Goal: Task Accomplishment & Management: Manage account settings

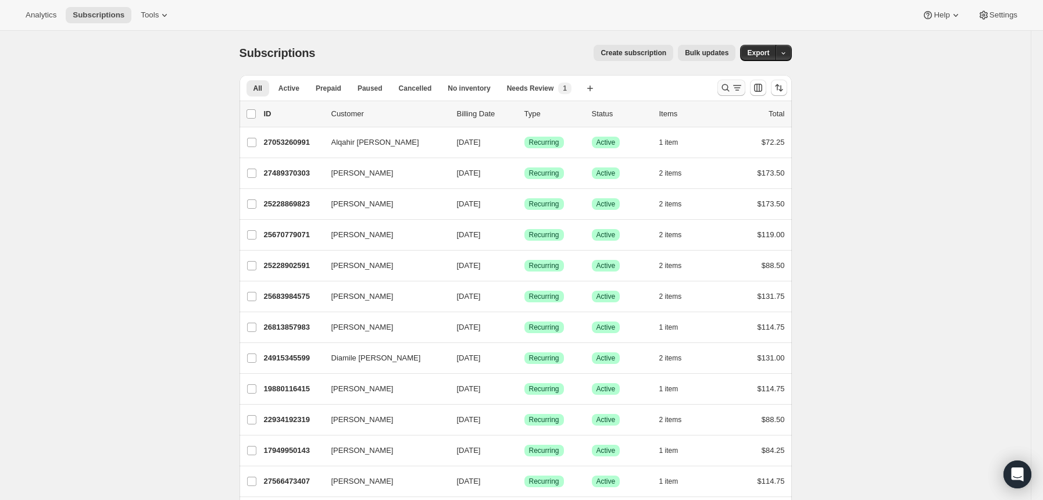
click at [729, 85] on icon "Search and filter results" at bounding box center [726, 88] width 12 height 12
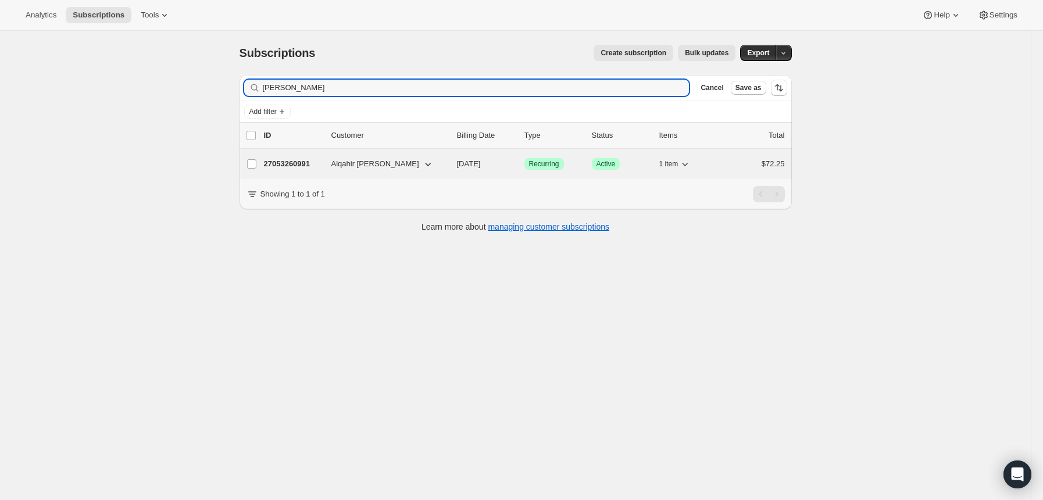
type input "[PERSON_NAME]"
click at [313, 160] on p "27053260991" at bounding box center [293, 164] width 58 height 12
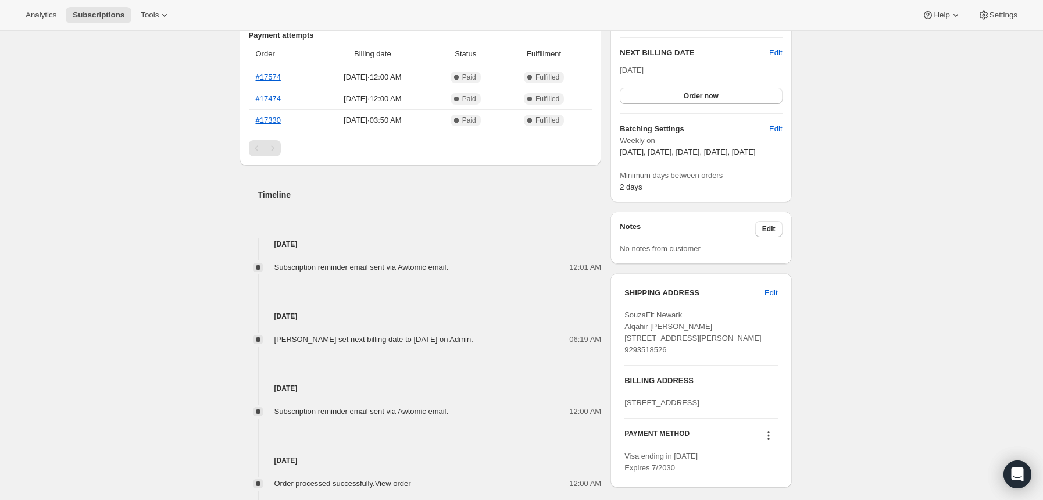
scroll to position [310, 0]
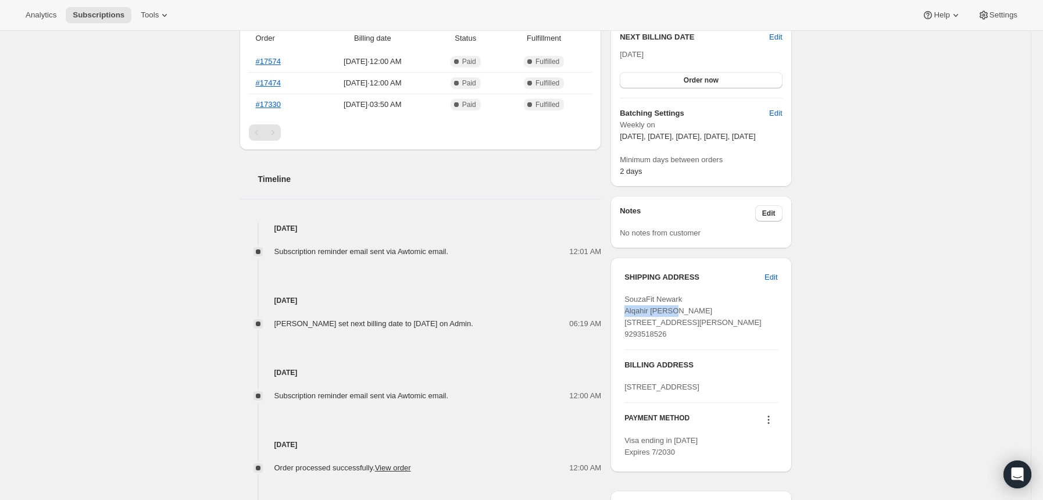
drag, startPoint x: 680, startPoint y: 323, endPoint x: 626, endPoint y: 324, distance: 54.7
click at [626, 324] on div "SHIPPING ADDRESS Edit SouzaFit [GEOGRAPHIC_DATA] [PERSON_NAME] [STREET_ADDRESS]…" at bounding box center [701, 365] width 181 height 215
copy span "Alqahir [PERSON_NAME]"
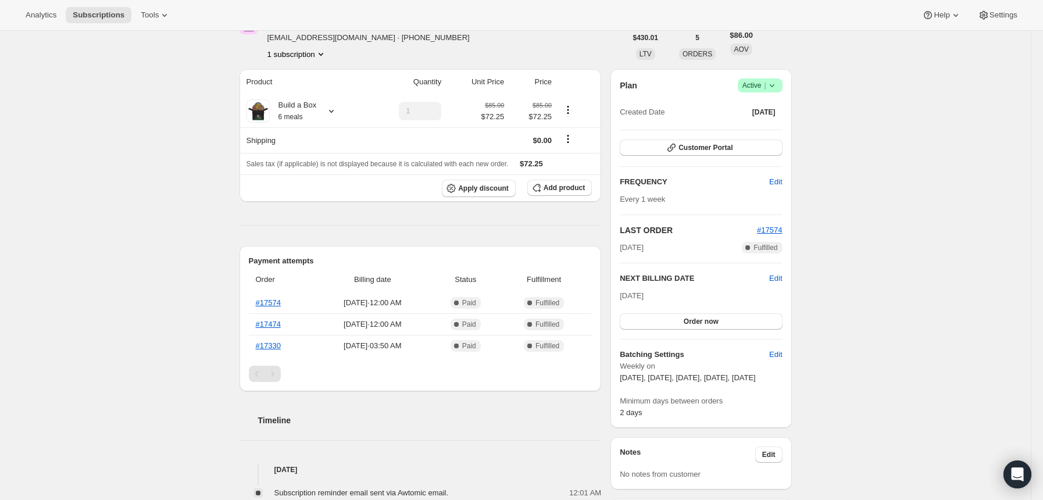
scroll to position [0, 0]
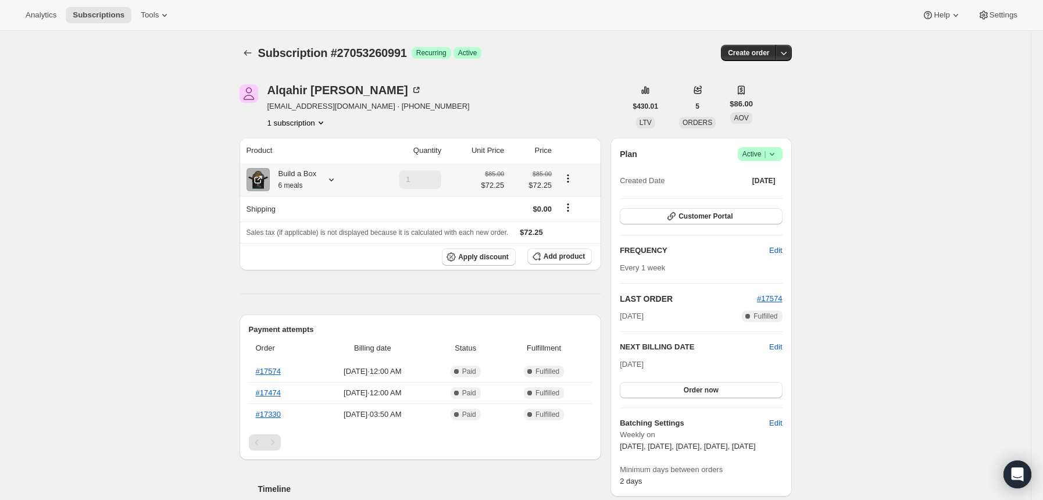
click at [333, 181] on icon at bounding box center [332, 180] width 12 height 12
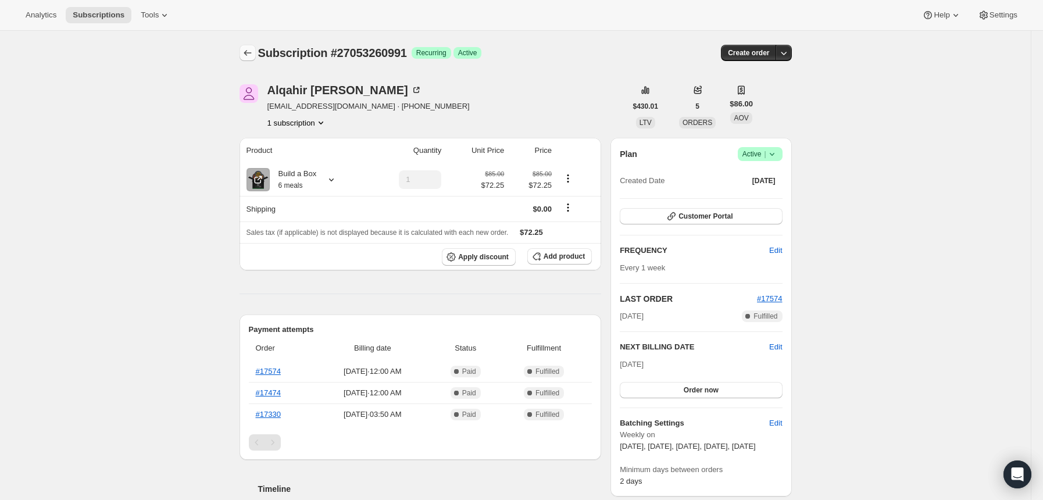
click at [247, 57] on icon "Subscriptions" at bounding box center [248, 53] width 12 height 12
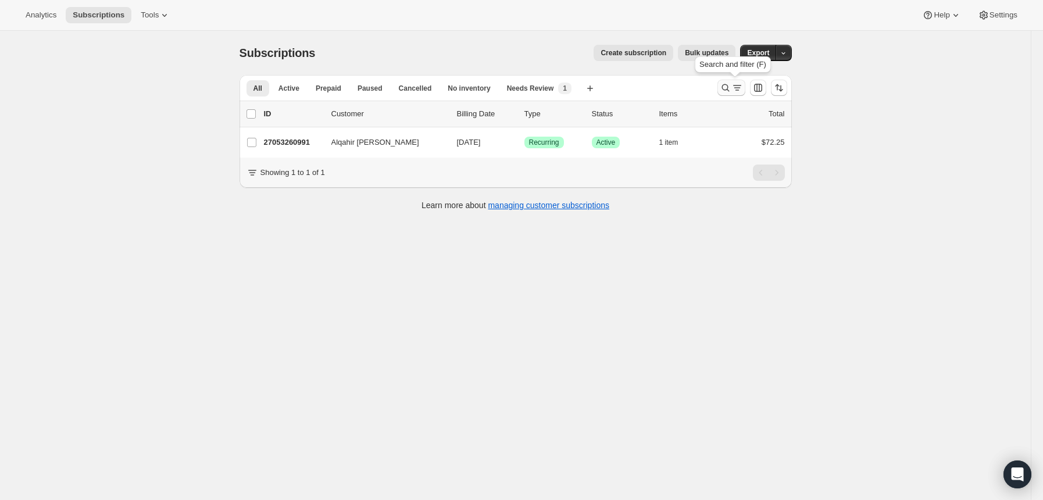
click at [730, 89] on icon "Search and filter results" at bounding box center [726, 88] width 12 height 12
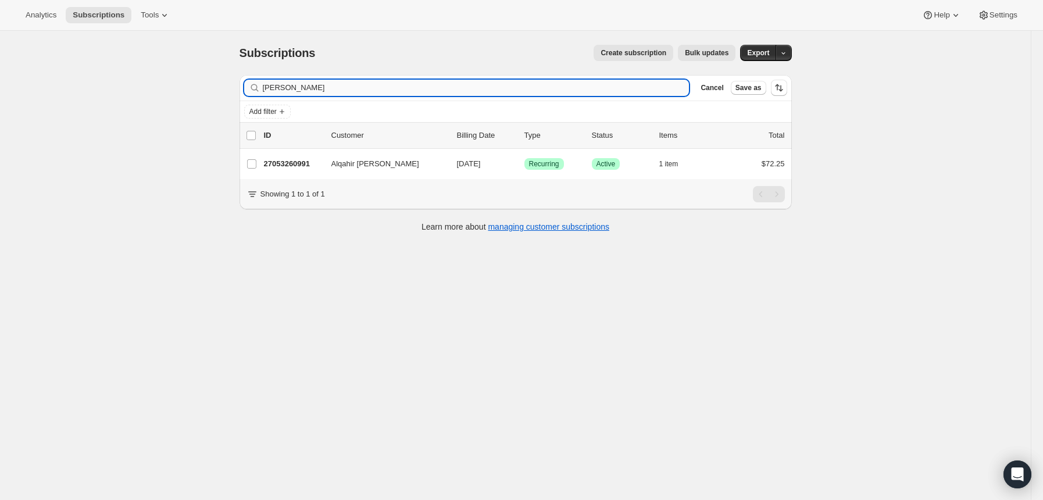
click at [556, 92] on input "[PERSON_NAME]" at bounding box center [476, 88] width 427 height 16
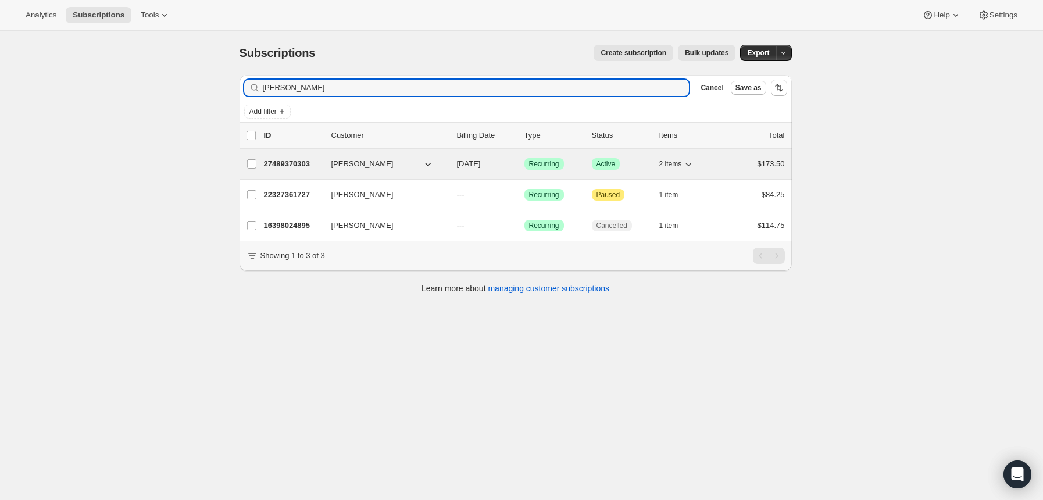
type input "[PERSON_NAME]"
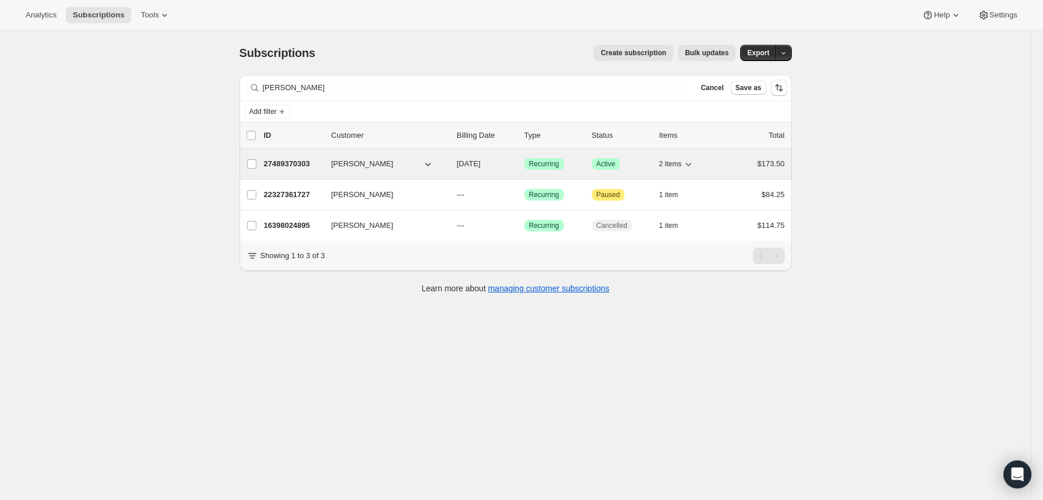
click at [309, 164] on p "27489370303" at bounding box center [293, 164] width 58 height 12
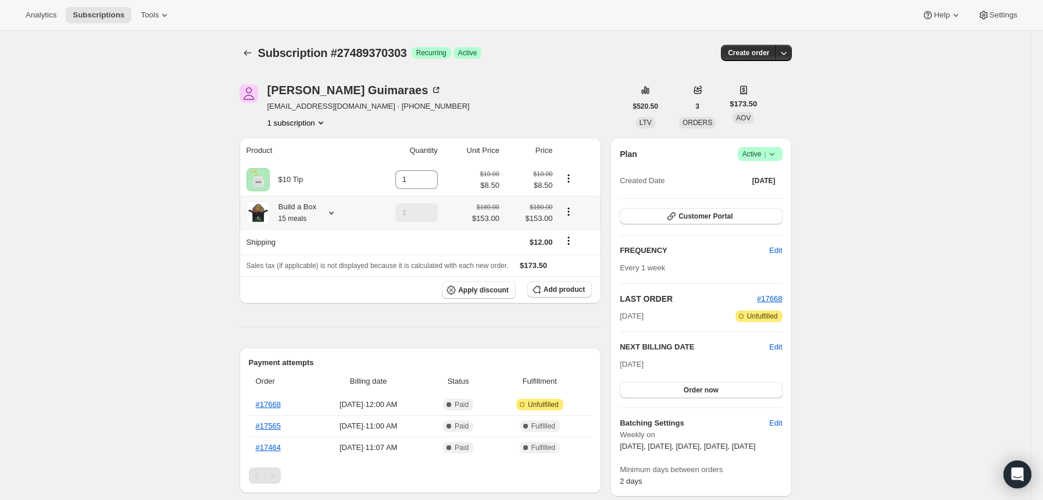
click at [335, 210] on icon at bounding box center [332, 213] width 12 height 12
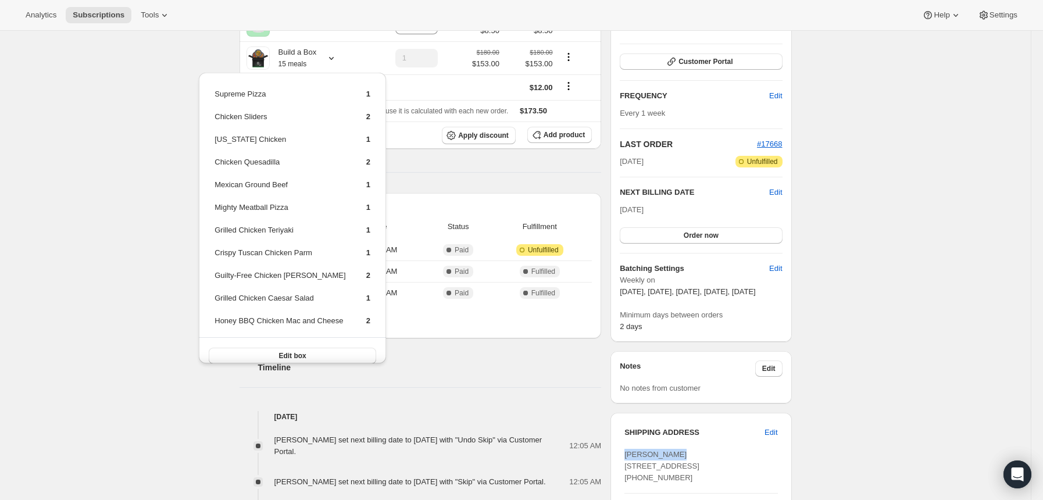
drag, startPoint x: 665, startPoint y: 469, endPoint x: 628, endPoint y: 465, distance: 36.8
click at [629, 469] on div "[PERSON_NAME] [STREET_ADDRESS] [PHONE_NUMBER]" at bounding box center [700, 466] width 153 height 35
copy span "[PERSON_NAME]"
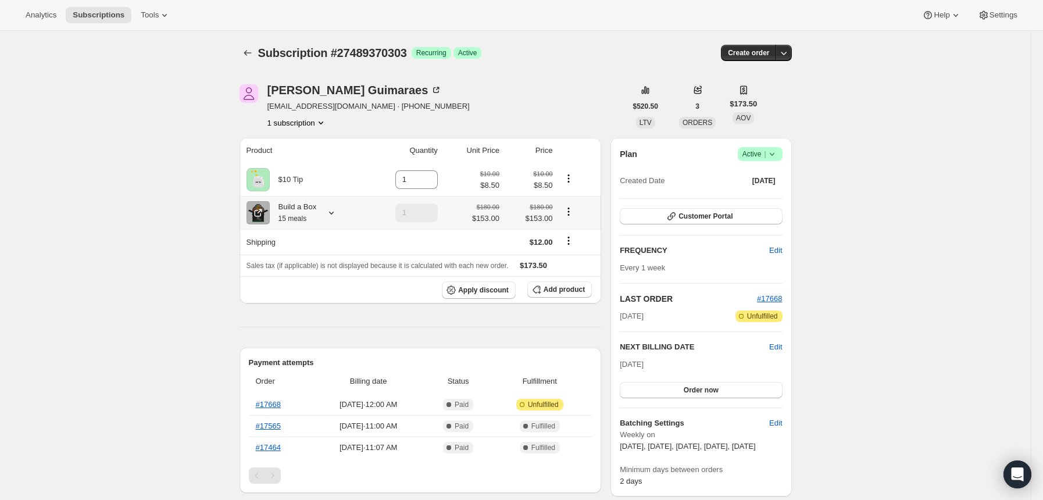
click at [334, 213] on icon at bounding box center [331, 213] width 5 height 3
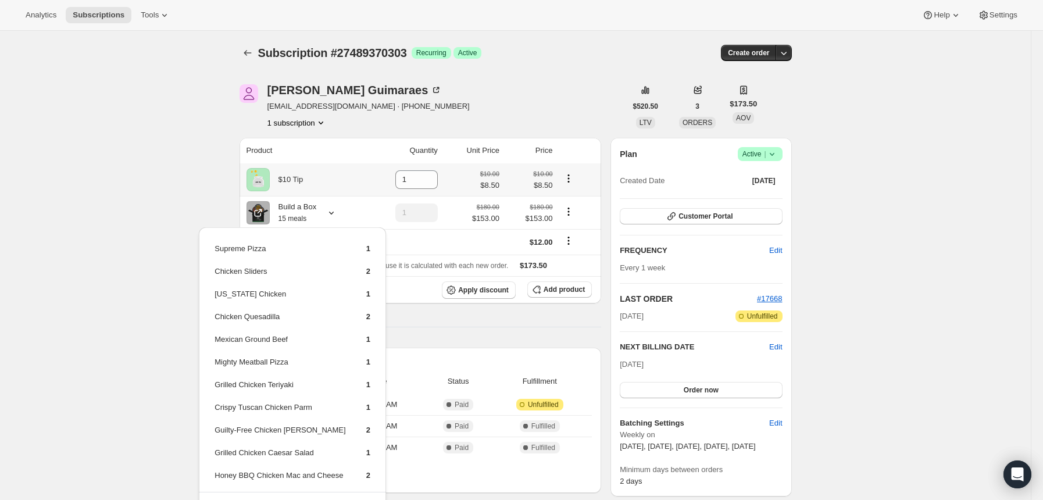
scroll to position [155, 0]
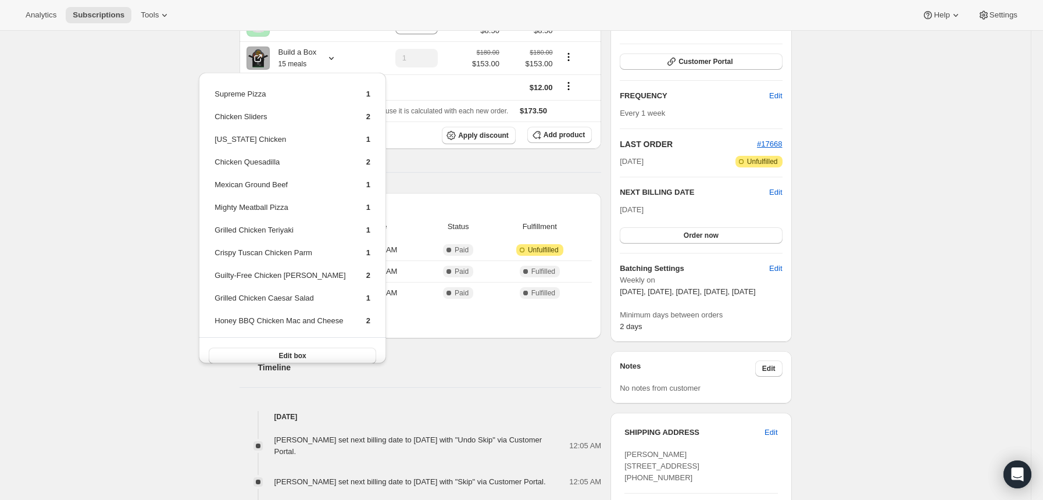
click at [151, 110] on div "Subscription #27489370303. This page is ready Subscription #27489370303 Success…" at bounding box center [515, 391] width 1031 height 1031
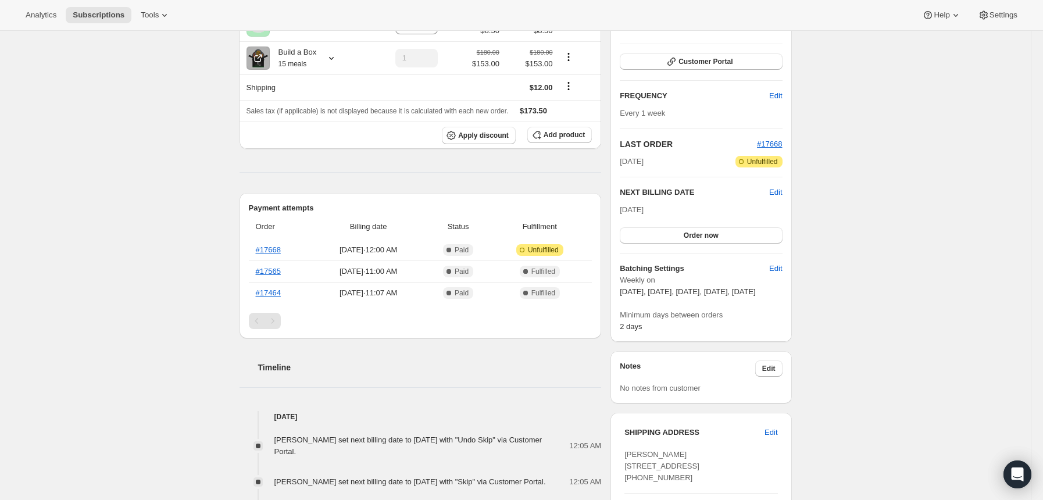
scroll to position [0, 0]
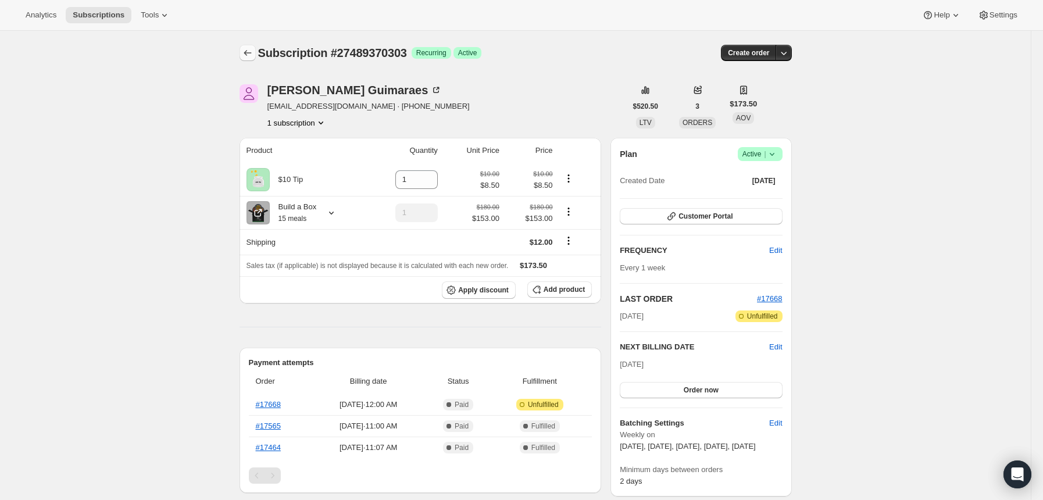
click at [251, 51] on icon "Subscriptions" at bounding box center [248, 53] width 12 height 12
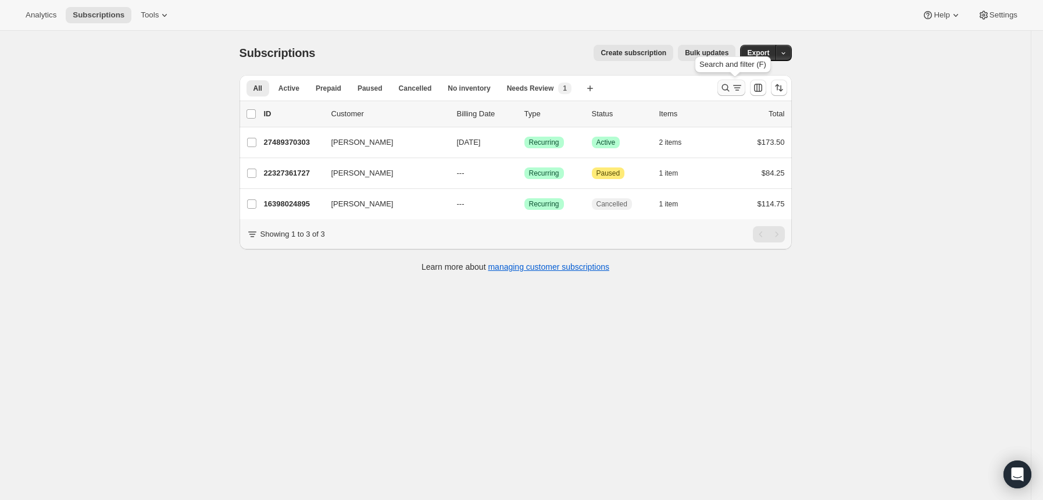
click at [731, 92] on icon "Search and filter results" at bounding box center [726, 88] width 12 height 12
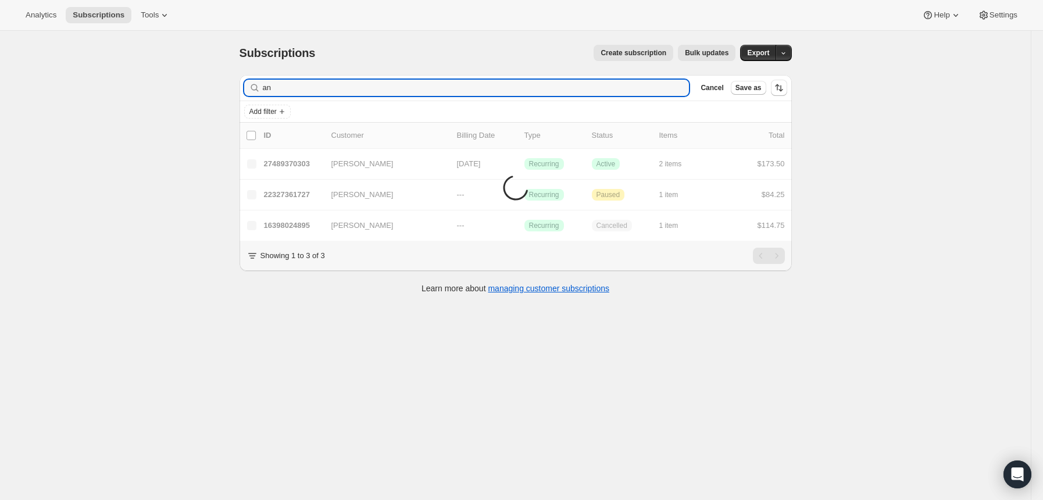
type input "a"
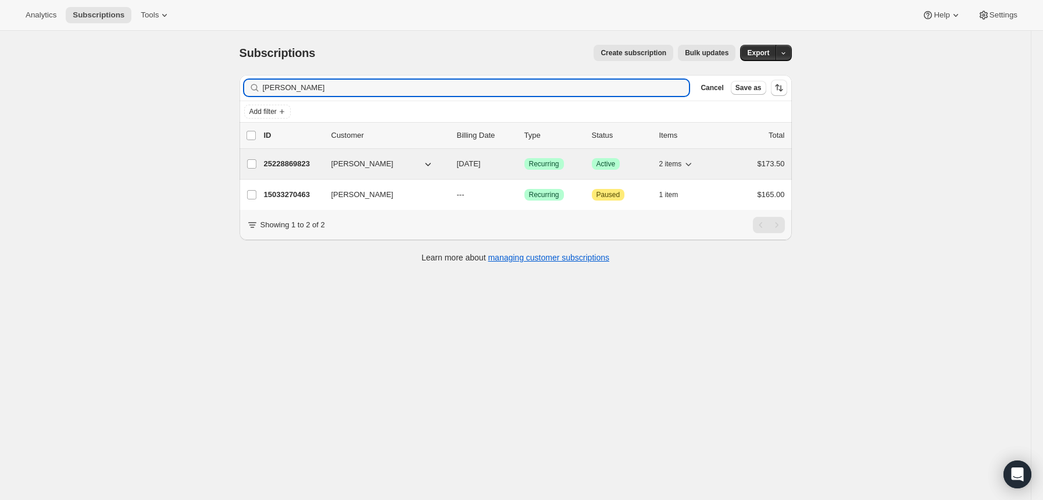
type input "[PERSON_NAME]"
click at [301, 160] on p "25228869823" at bounding box center [293, 164] width 58 height 12
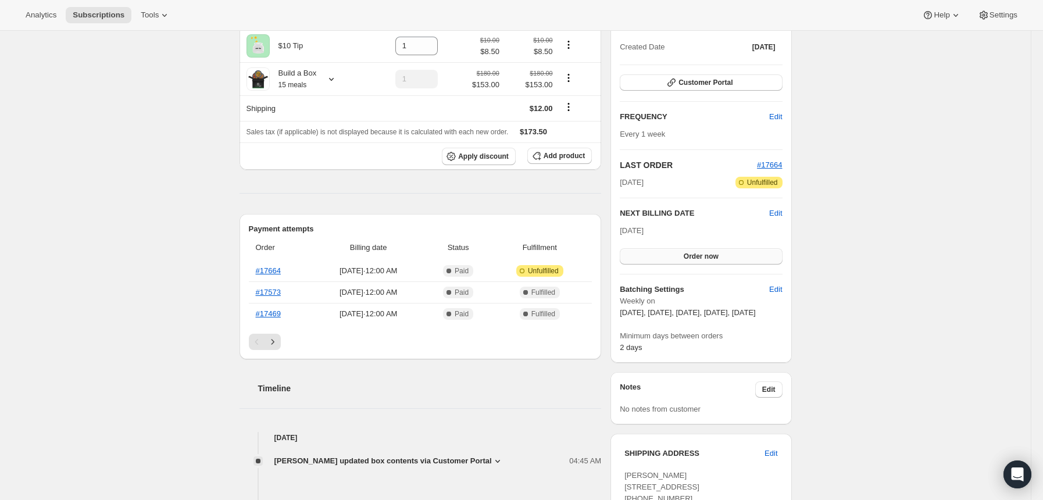
scroll to position [155, 0]
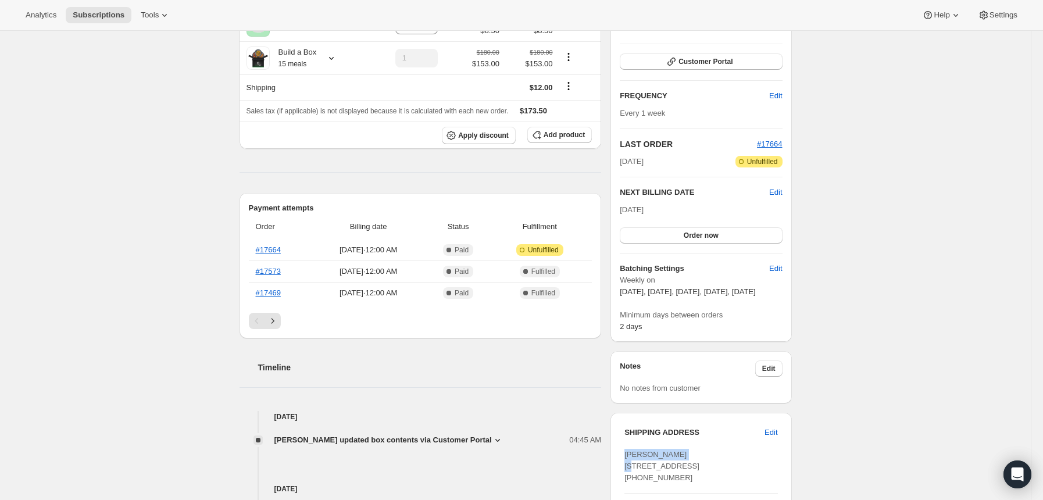
drag, startPoint x: 694, startPoint y: 467, endPoint x: 624, endPoint y: 462, distance: 70.0
copy span "[PERSON_NAME]"
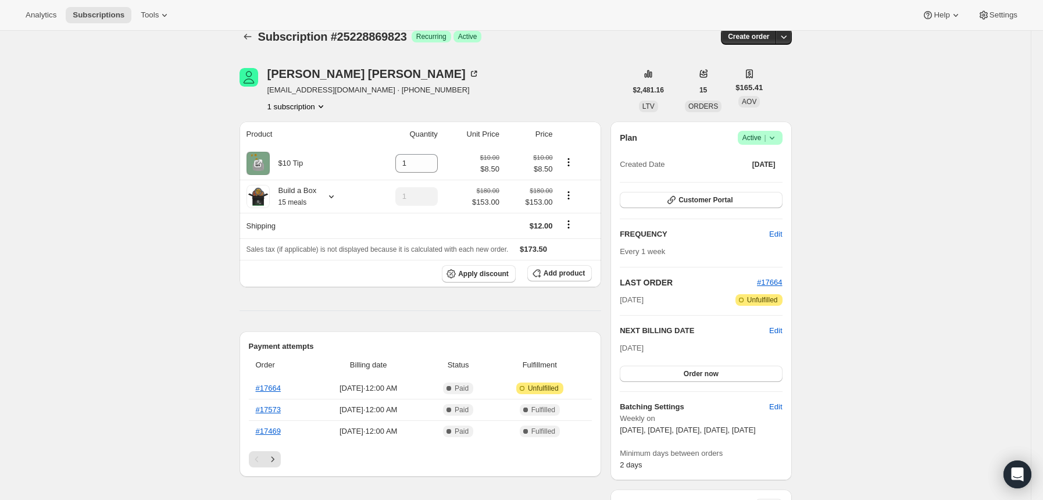
scroll to position [0, 0]
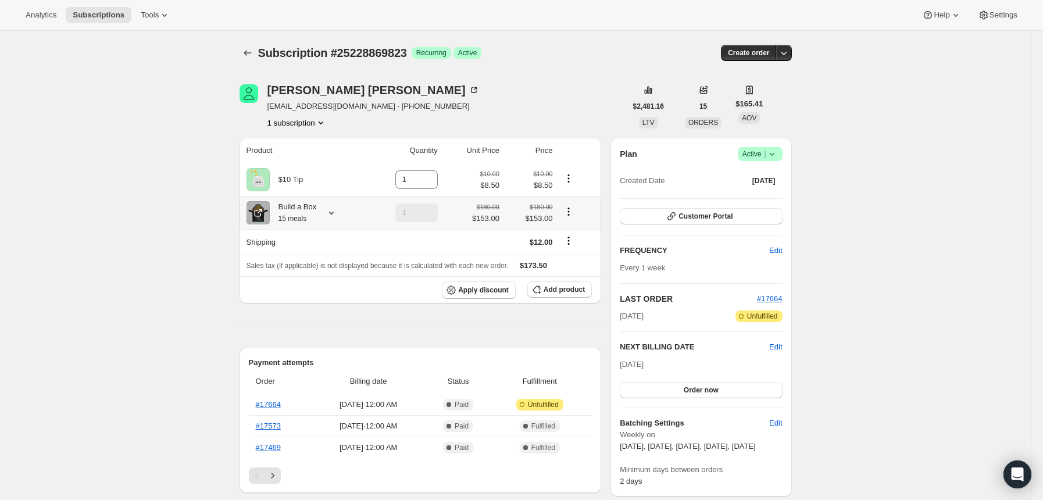
click at [334, 213] on icon at bounding box center [332, 213] width 12 height 12
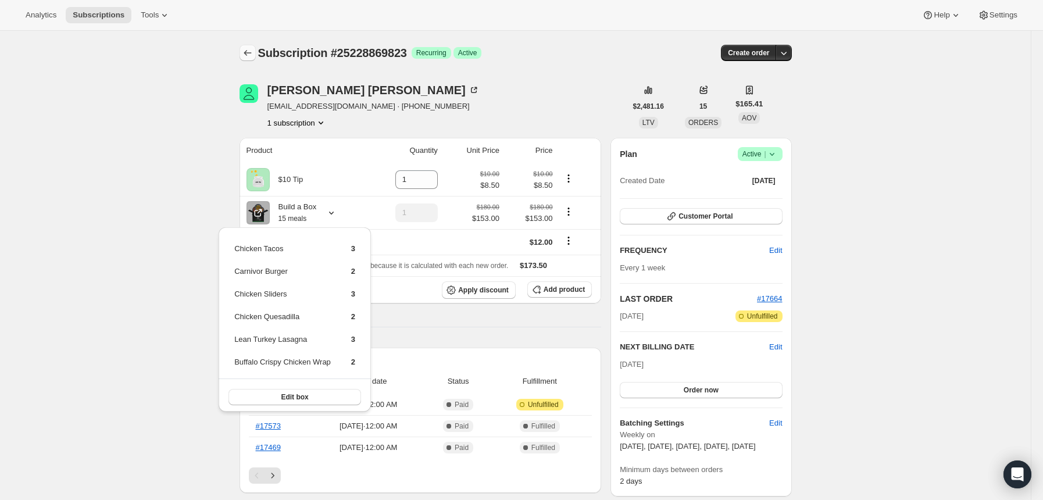
click at [247, 51] on icon "Subscriptions" at bounding box center [248, 53] width 12 height 12
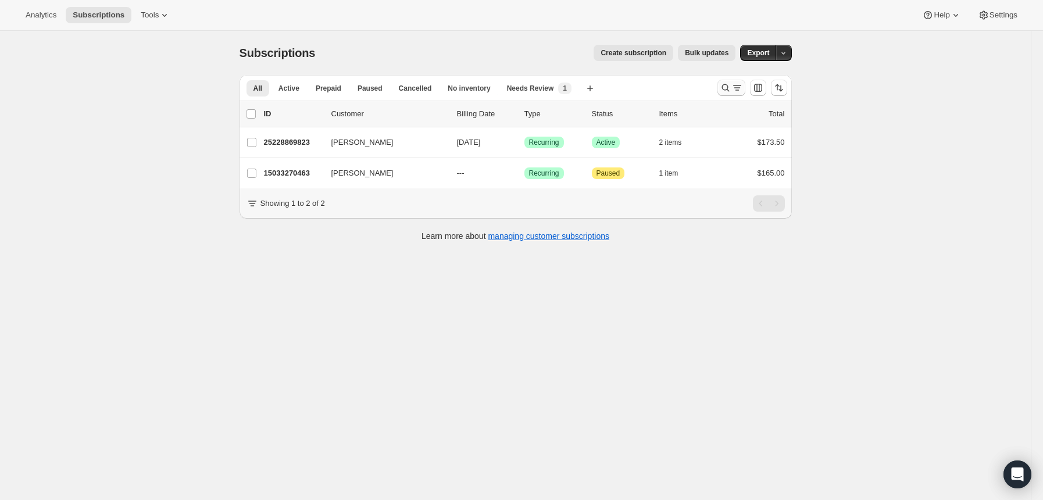
click at [727, 87] on icon "Search and filter results" at bounding box center [726, 88] width 12 height 12
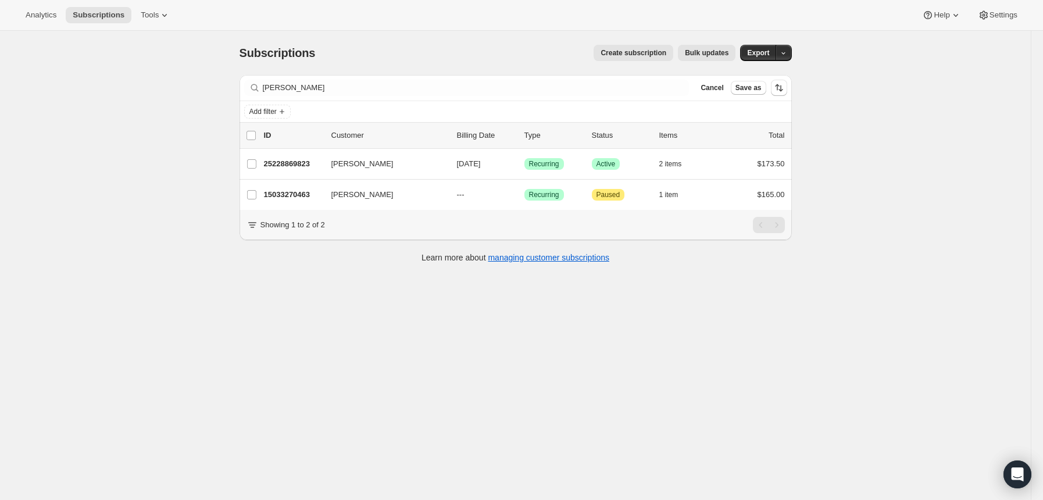
click at [472, 77] on div "Filter subscribers [PERSON_NAME] Cancel Save as" at bounding box center [516, 88] width 552 height 26
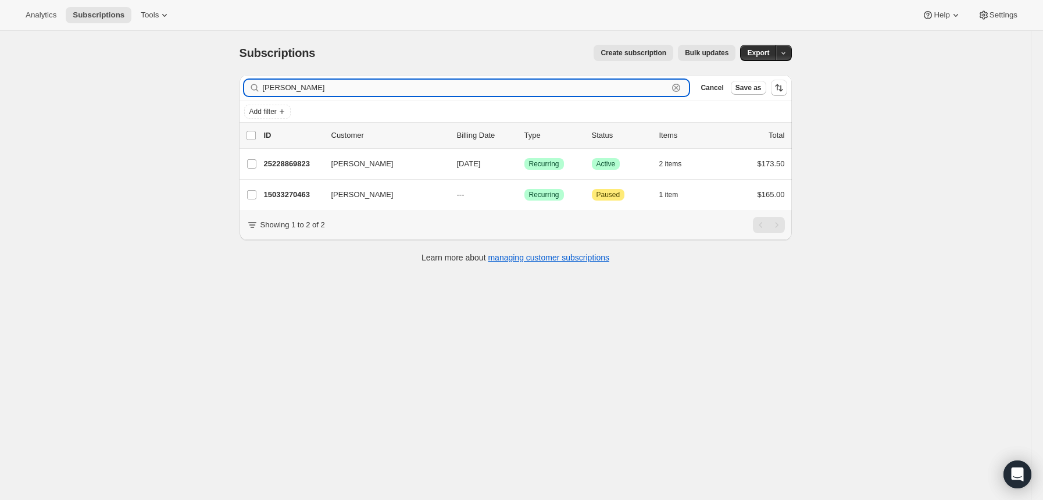
click at [470, 83] on input "[PERSON_NAME]" at bounding box center [466, 88] width 406 height 16
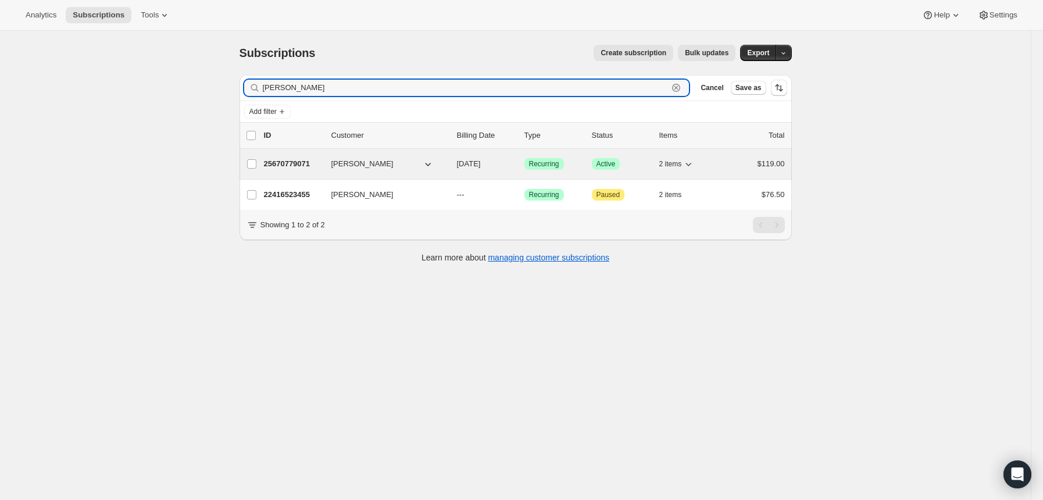
type input "[PERSON_NAME]"
click at [299, 160] on p "25670779071" at bounding box center [293, 164] width 58 height 12
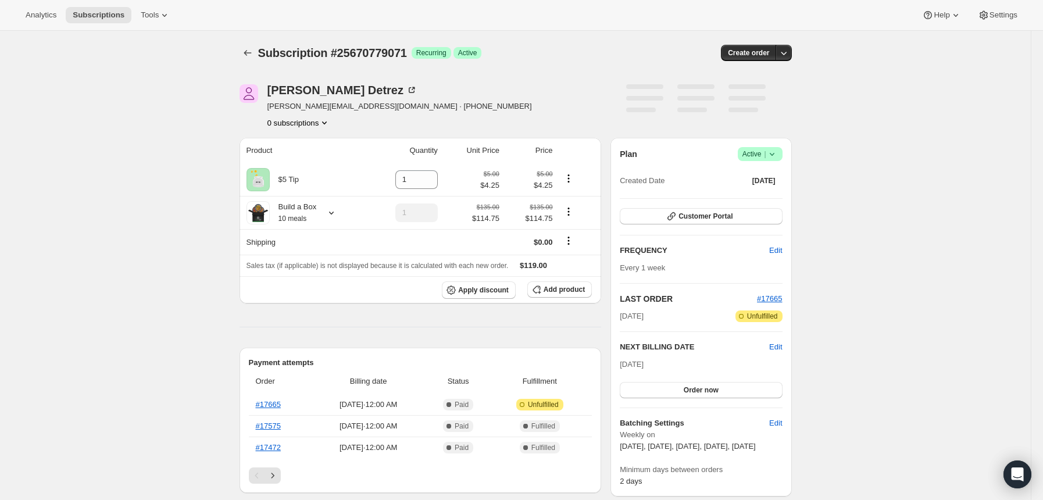
scroll to position [155, 0]
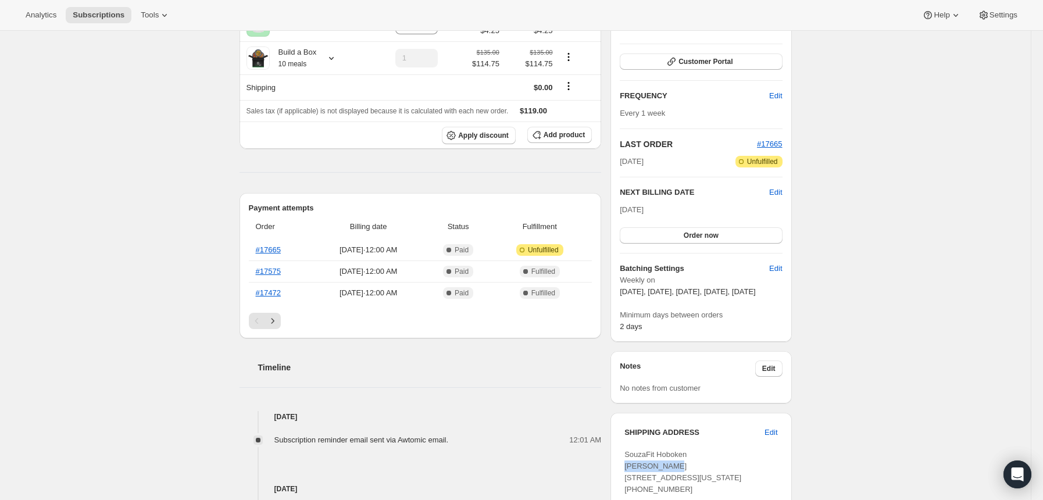
drag, startPoint x: 684, startPoint y: 477, endPoint x: 624, endPoint y: 478, distance: 59.3
copy span "[PERSON_NAME]"
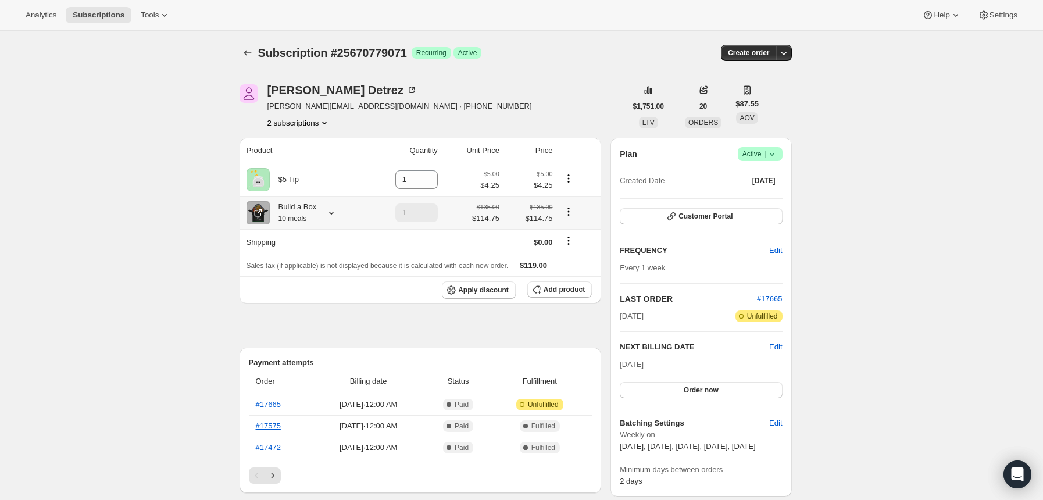
click at [333, 212] on icon at bounding box center [332, 213] width 12 height 12
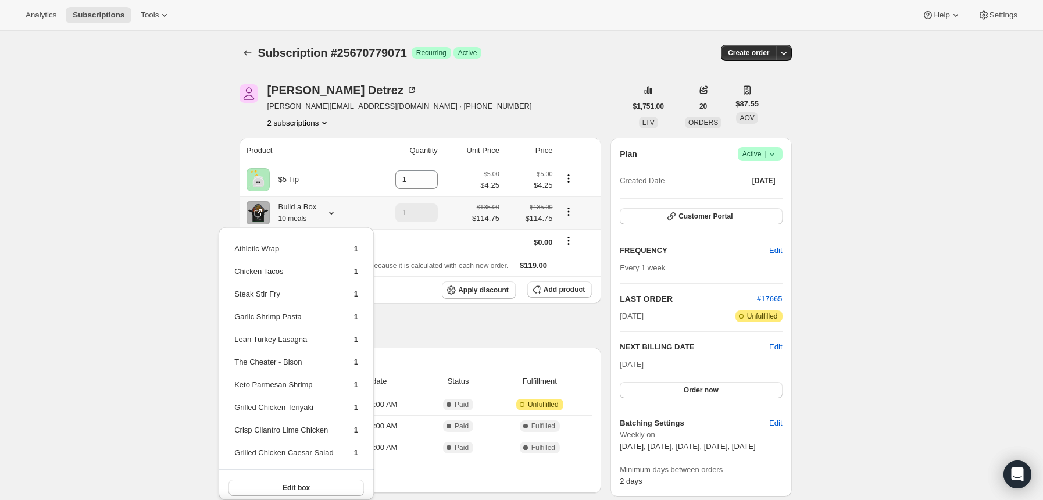
scroll to position [155, 0]
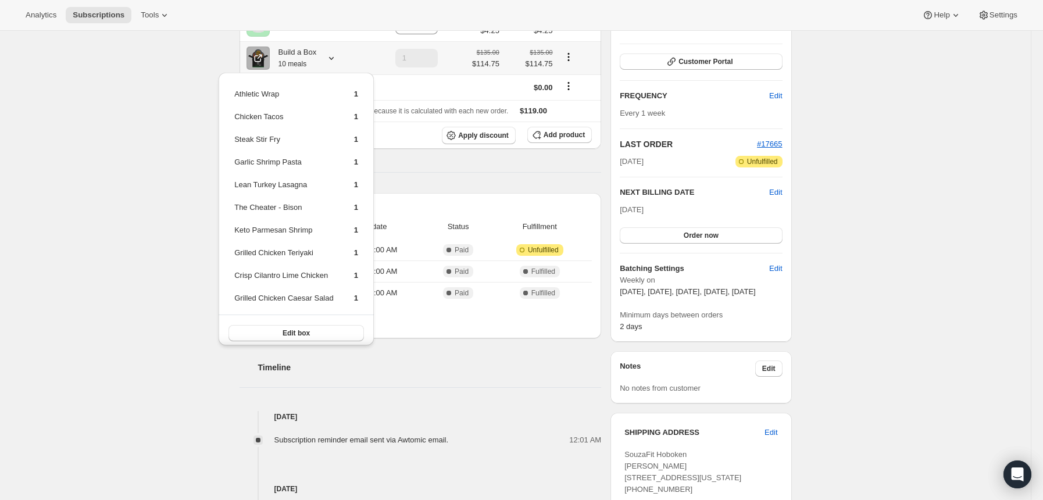
click at [205, 78] on div "Subscription #25670779071. This page is ready Subscription #25670779071 Success…" at bounding box center [515, 461] width 1031 height 1171
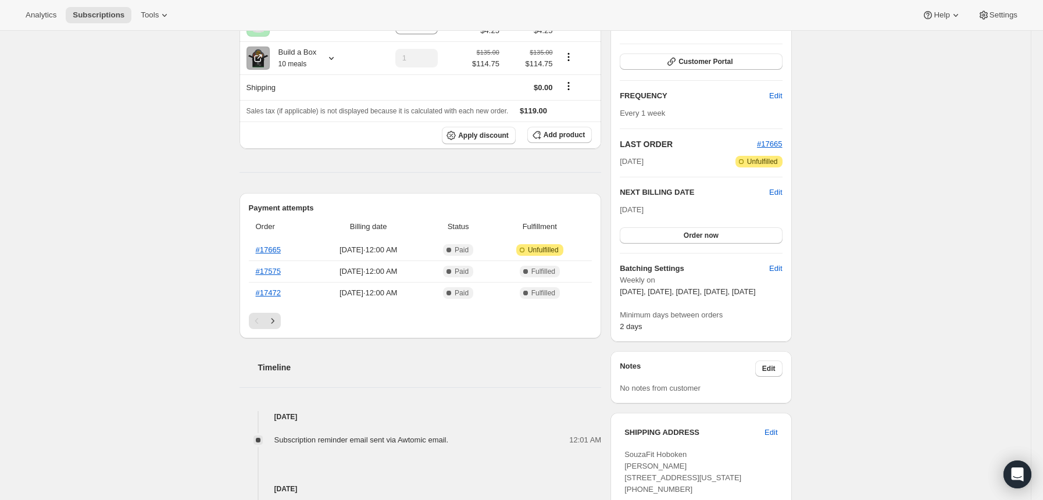
scroll to position [0, 0]
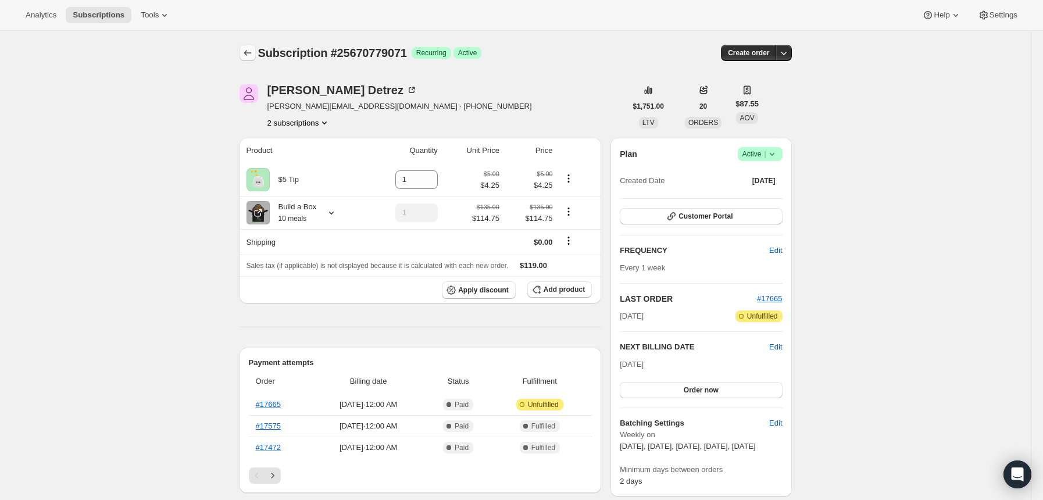
click at [254, 49] on icon "Subscriptions" at bounding box center [248, 53] width 12 height 12
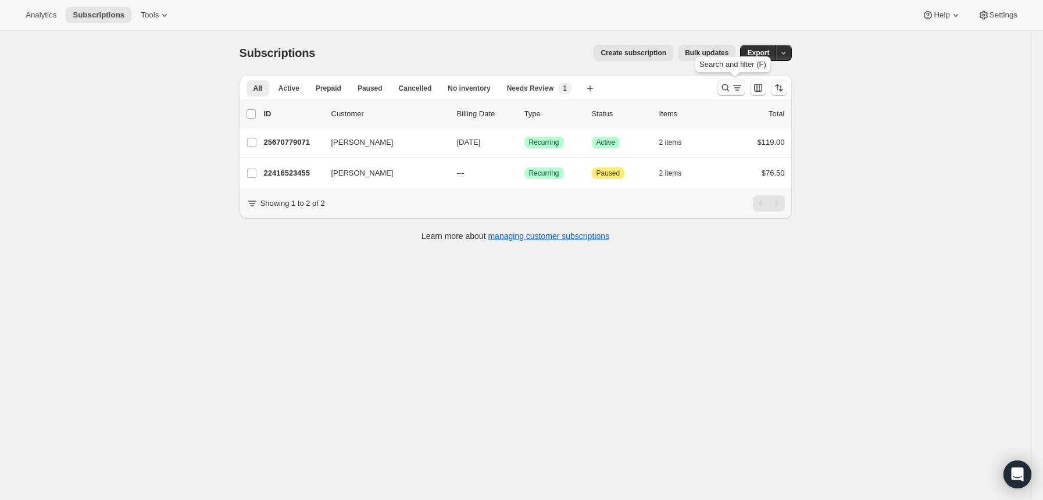
click at [730, 93] on icon "Search and filter results" at bounding box center [726, 88] width 12 height 12
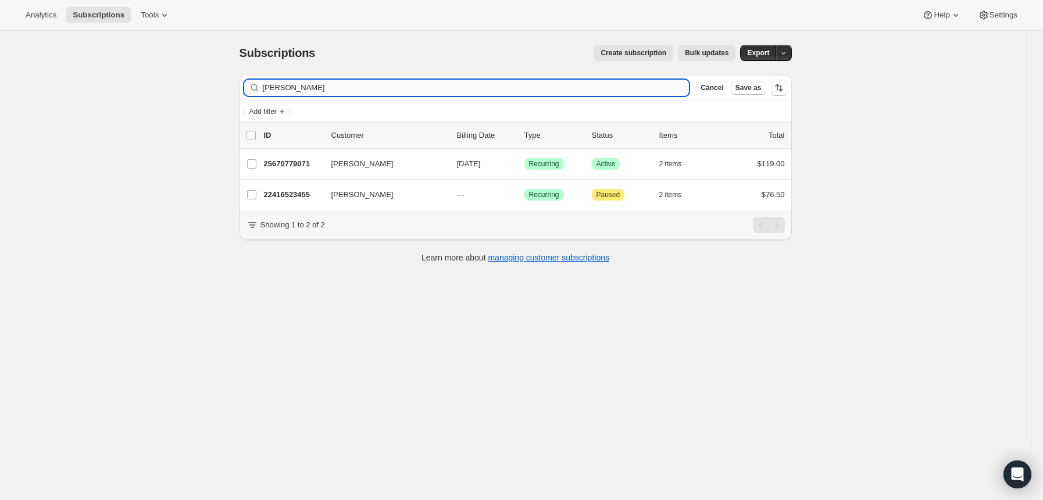
click at [490, 86] on input "[PERSON_NAME]" at bounding box center [476, 88] width 427 height 16
click at [488, 86] on input "[PERSON_NAME]" at bounding box center [476, 88] width 427 height 16
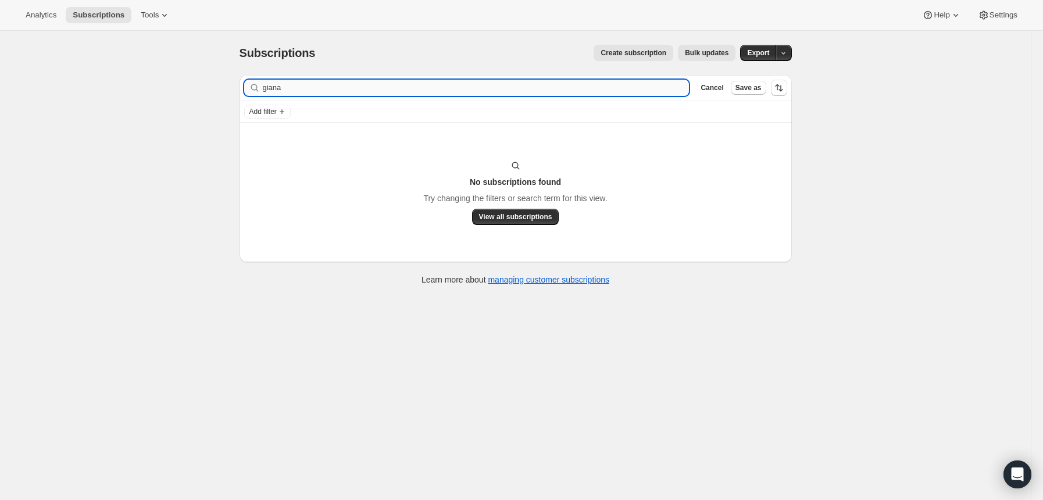
click at [293, 80] on input "giana" at bounding box center [476, 88] width 427 height 16
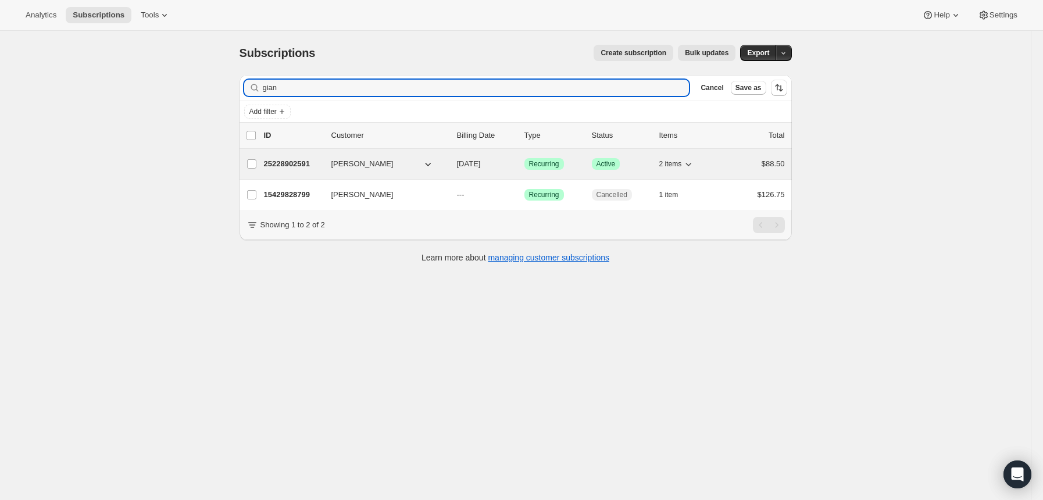
type input "gian"
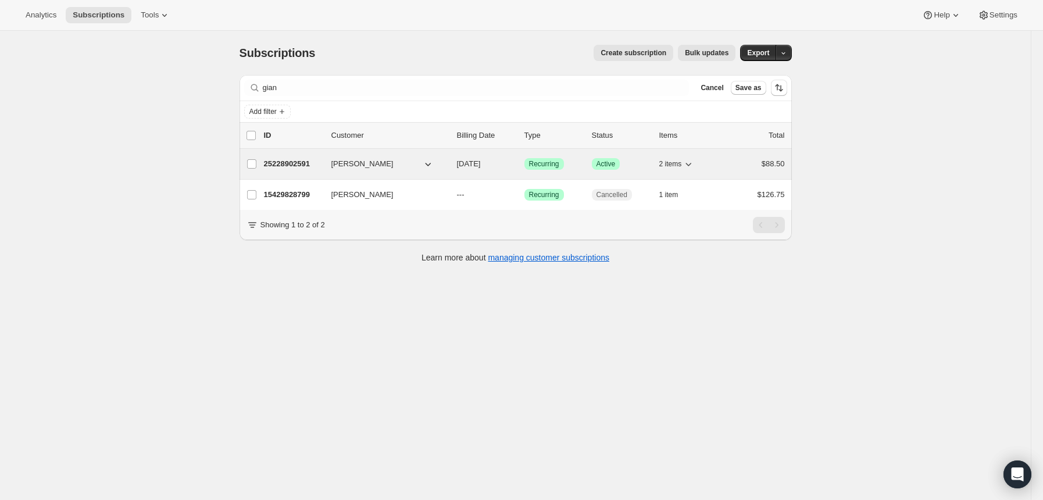
click at [295, 163] on p "25228902591" at bounding box center [293, 164] width 58 height 12
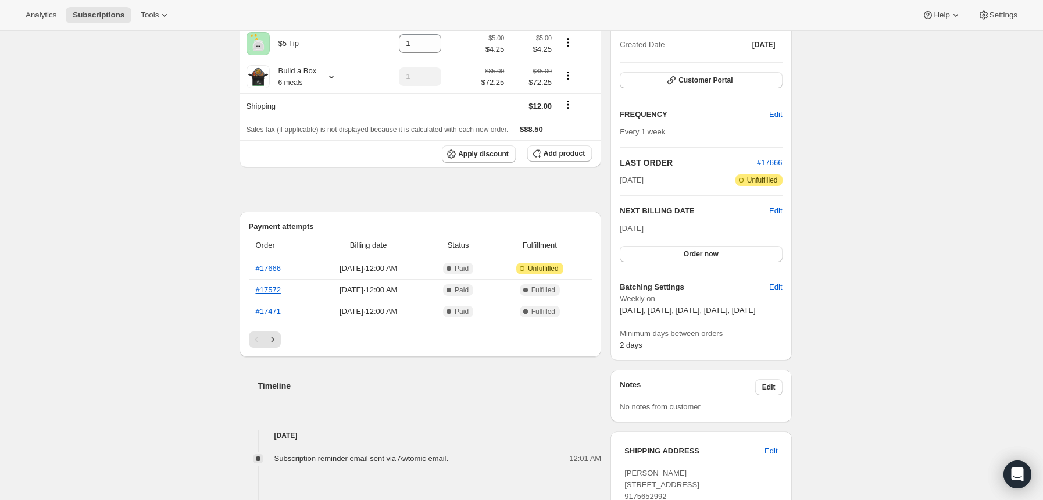
scroll to position [155, 0]
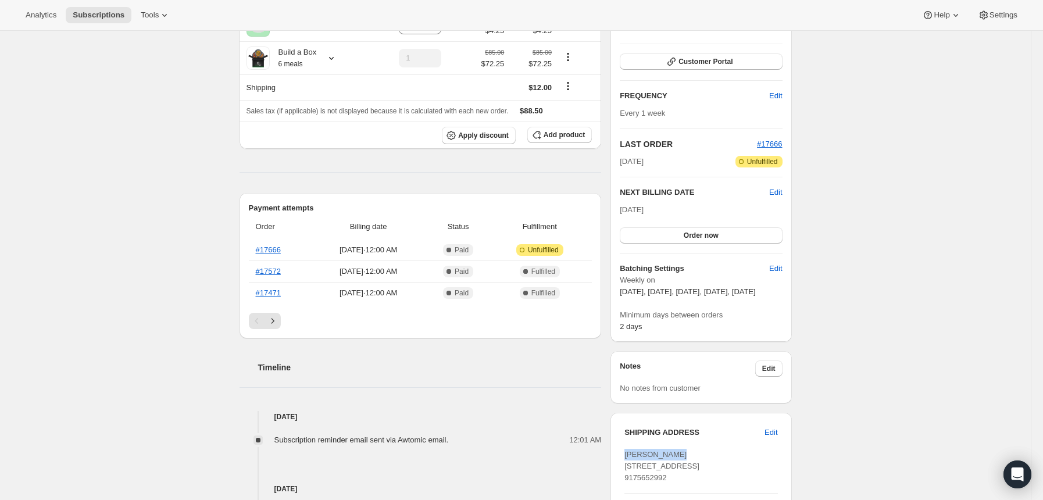
drag, startPoint x: 685, startPoint y: 464, endPoint x: 615, endPoint y: 464, distance: 70.4
copy span "[PERSON_NAME]"
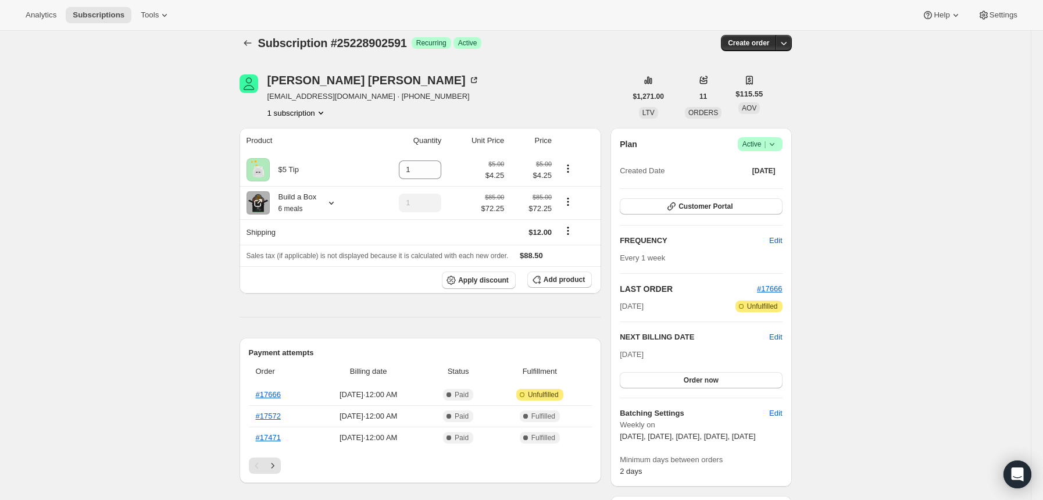
scroll to position [0, 0]
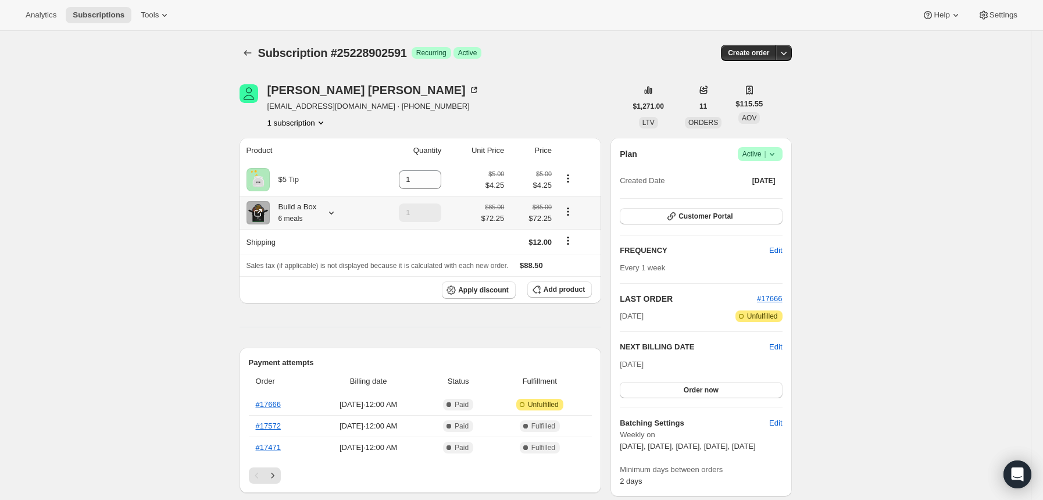
click at [335, 209] on icon at bounding box center [332, 213] width 12 height 12
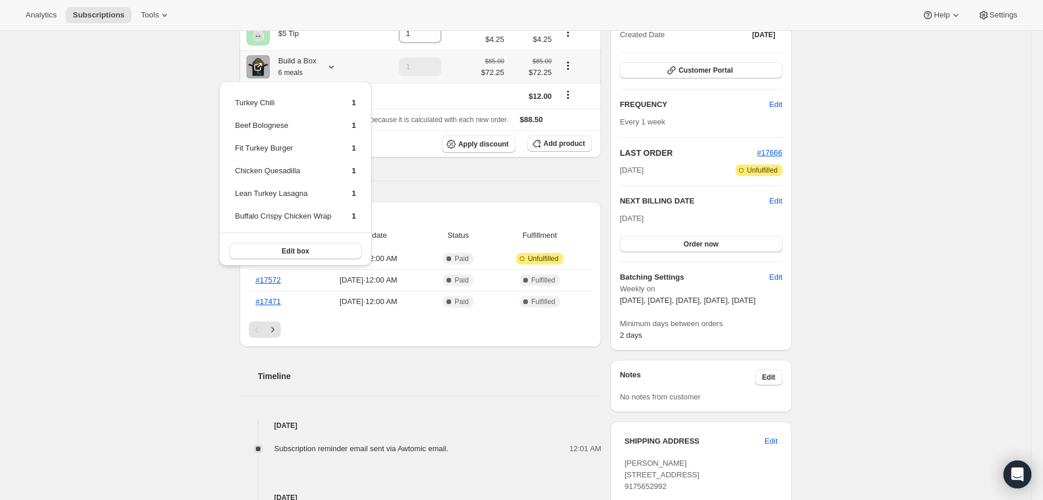
scroll to position [155, 0]
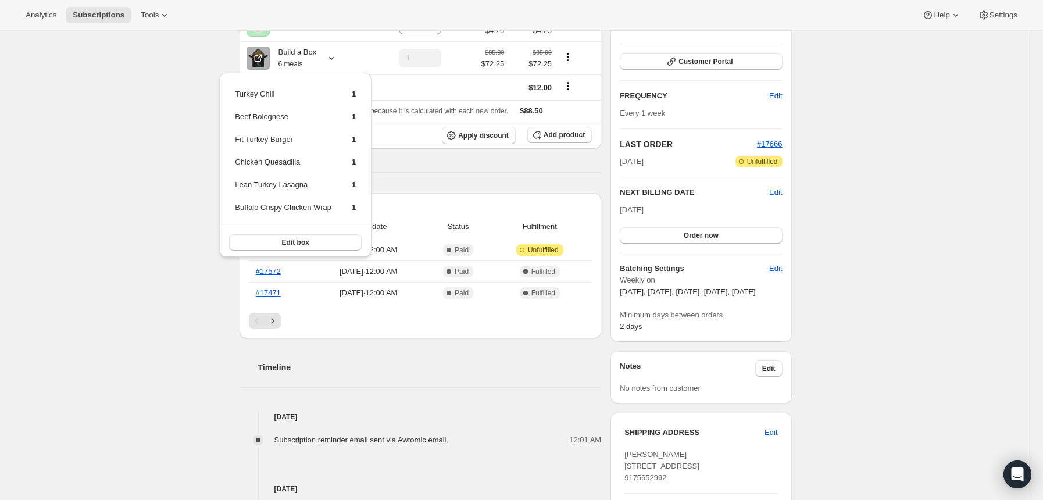
click at [167, 112] on div "Subscription #25228902591. This page is ready Subscription #25228902591 Success…" at bounding box center [515, 365] width 1031 height 978
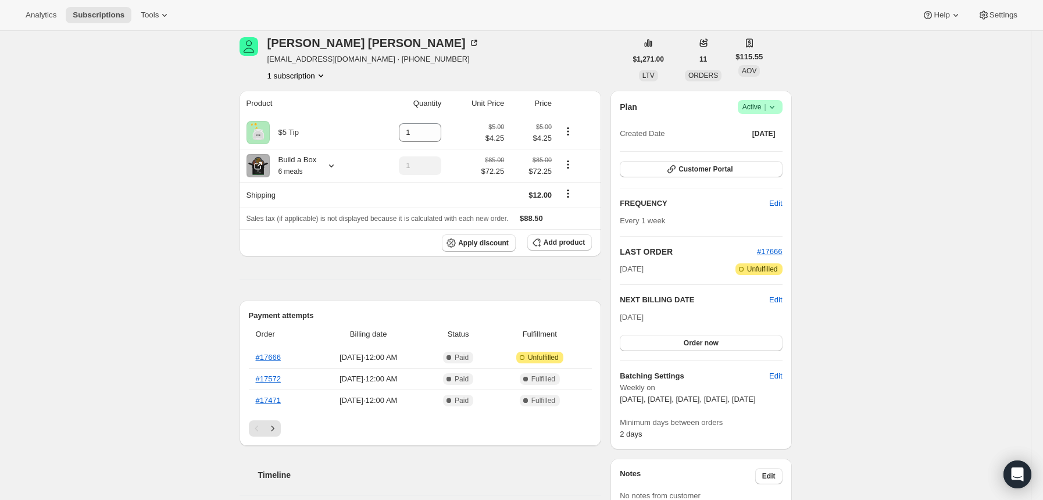
scroll to position [0, 0]
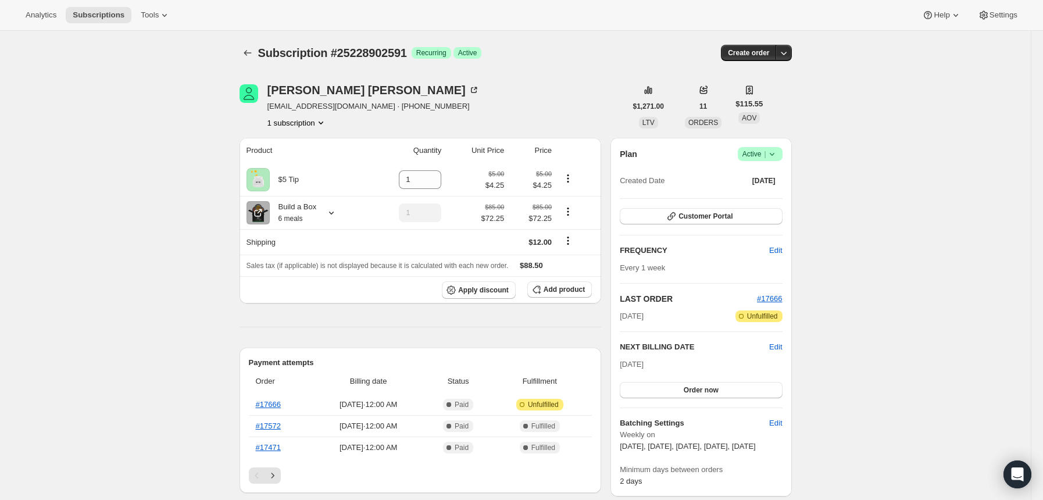
click at [247, 53] on icon "Subscriptions" at bounding box center [248, 53] width 12 height 12
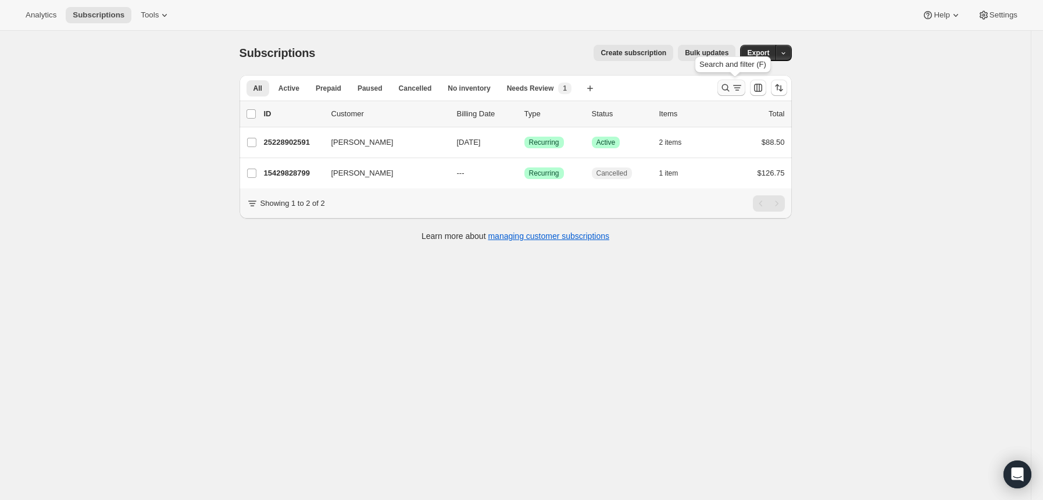
click at [729, 90] on icon "Search and filter results" at bounding box center [726, 88] width 12 height 12
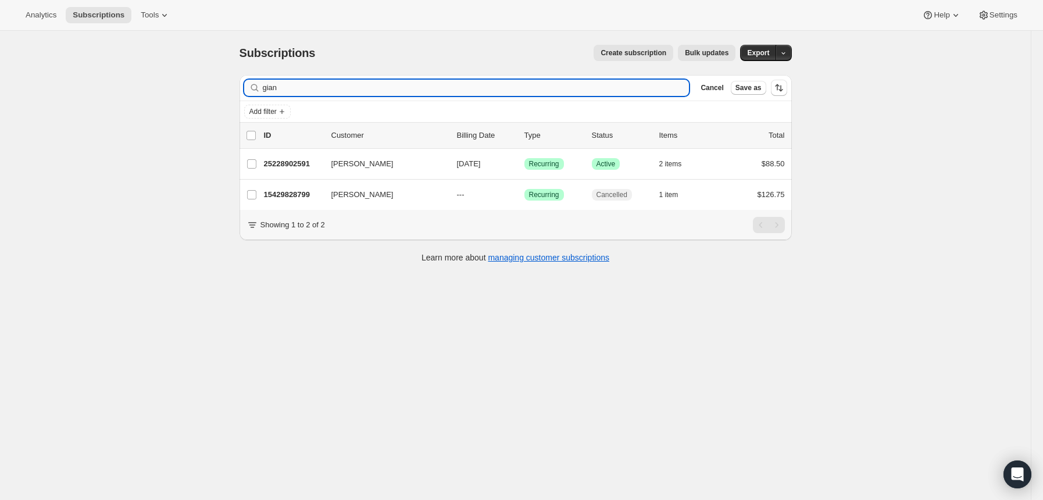
click at [494, 92] on input "gian" at bounding box center [476, 88] width 427 height 16
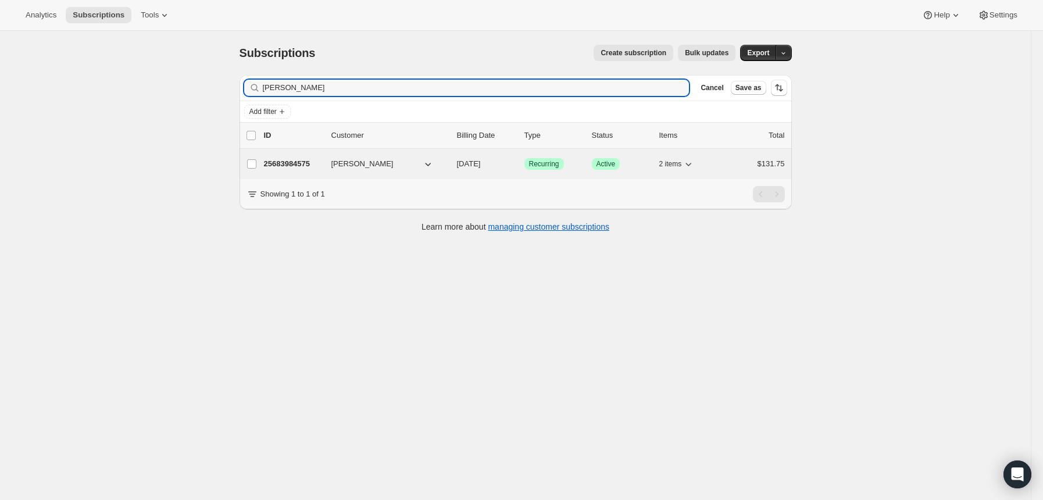
type input "[PERSON_NAME]"
click at [292, 160] on p "25683984575" at bounding box center [293, 164] width 58 height 12
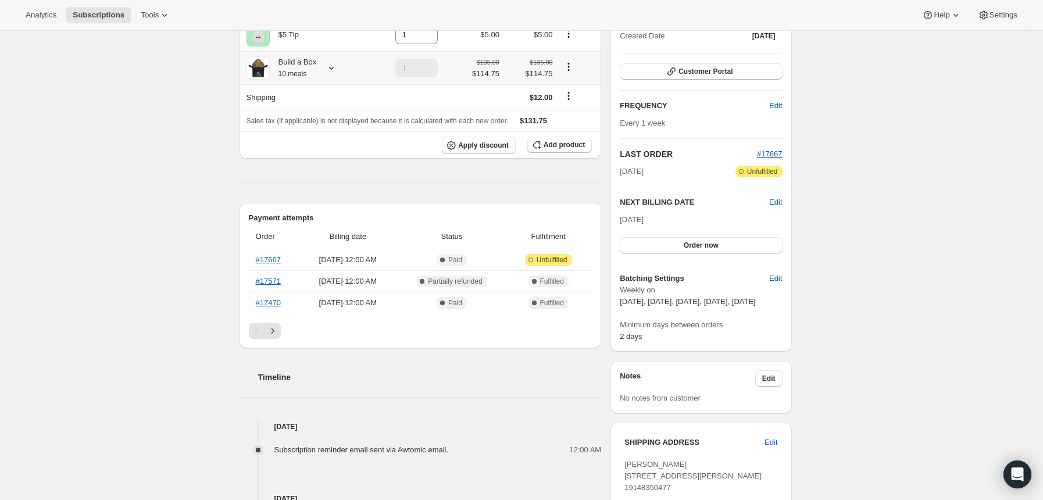
scroll to position [155, 0]
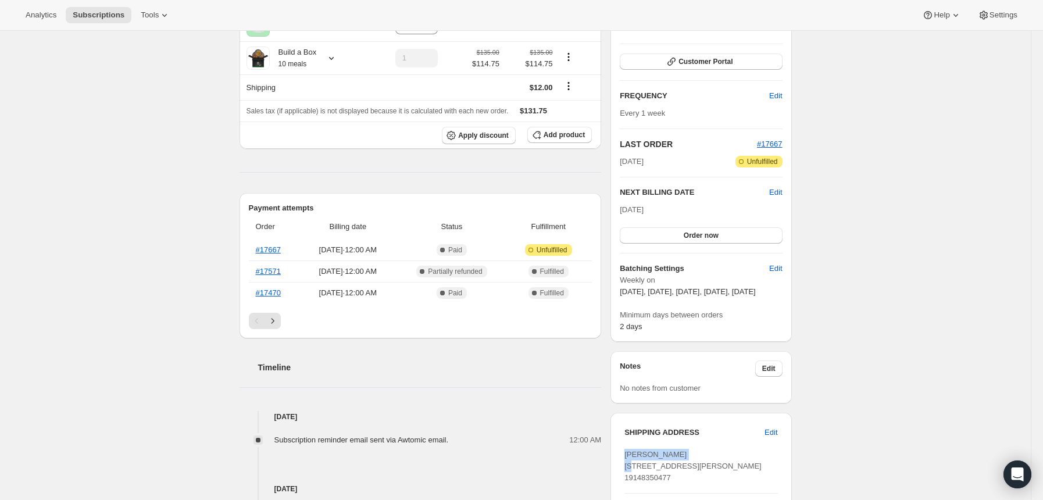
drag, startPoint x: 704, startPoint y: 461, endPoint x: 622, endPoint y: 465, distance: 81.5
copy span "[PERSON_NAME]"
click at [337, 55] on icon at bounding box center [332, 58] width 12 height 12
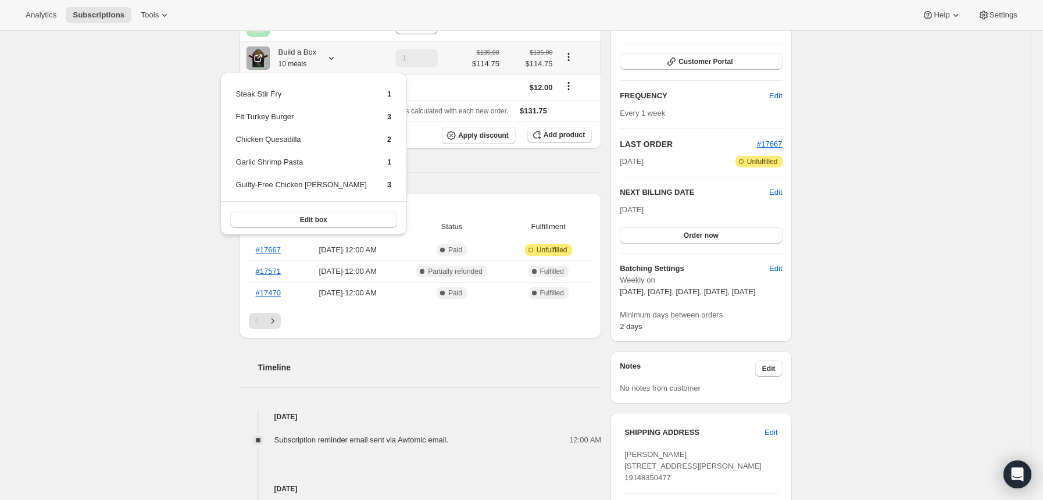
click at [198, 65] on div "Subscription #25683984575. This page is ready Subscription #25683984575 Success…" at bounding box center [515, 365] width 1031 height 978
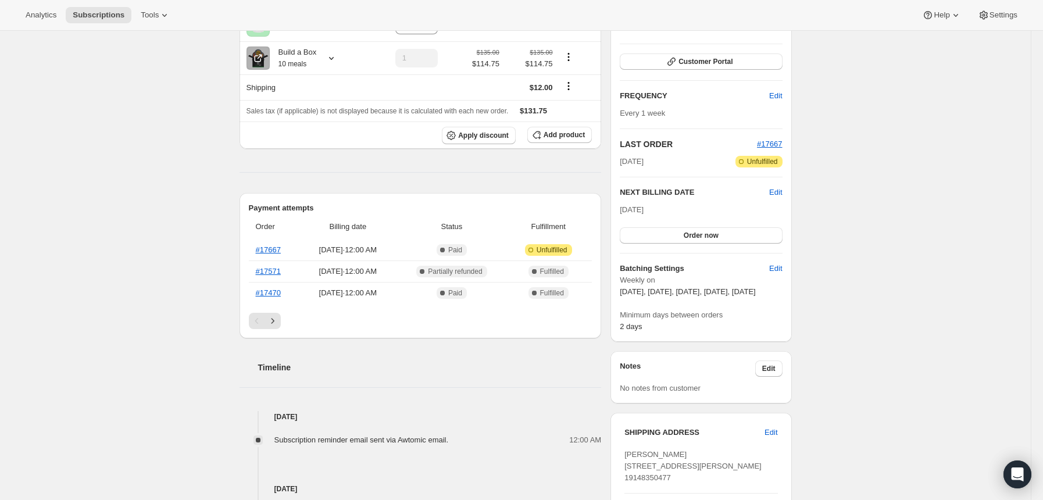
scroll to position [0, 0]
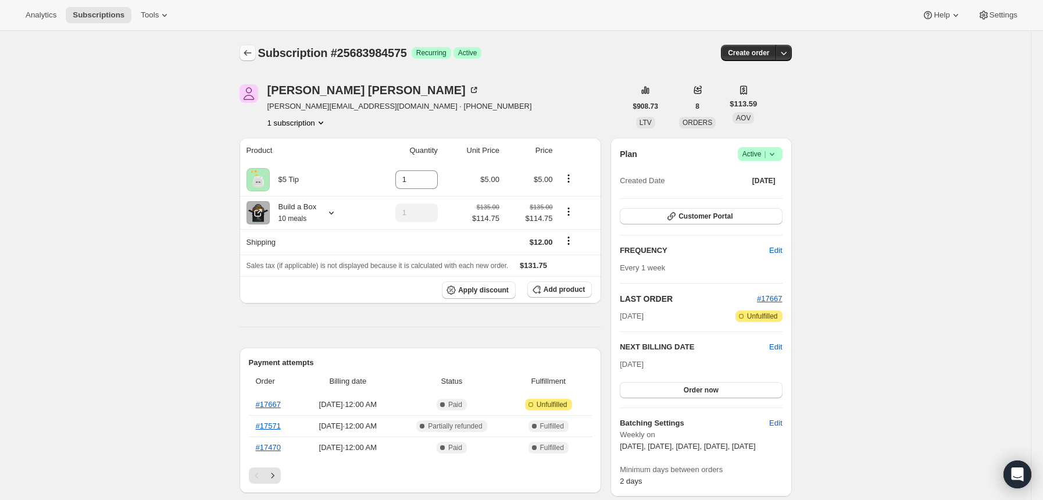
click at [244, 58] on button "Subscriptions" at bounding box center [248, 53] width 16 height 16
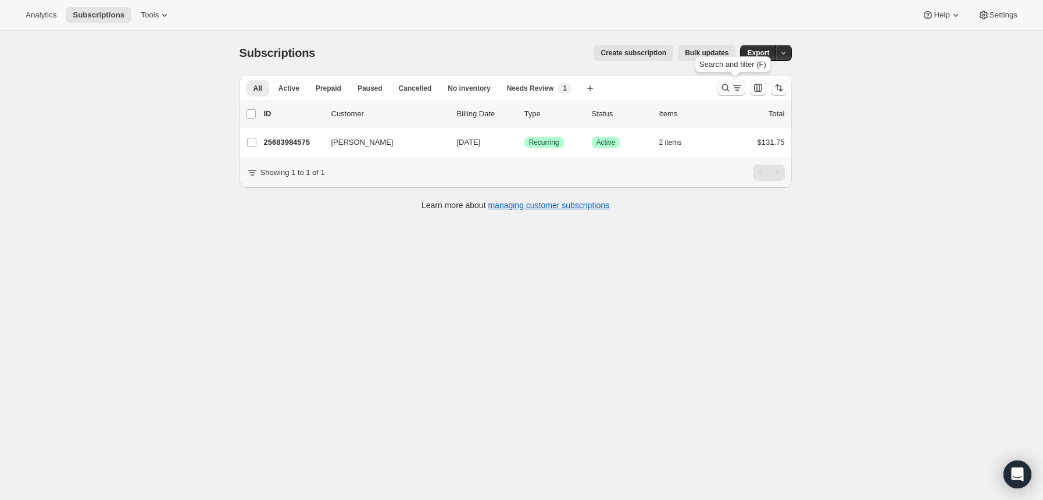
click at [728, 89] on icon "Search and filter results" at bounding box center [726, 88] width 12 height 12
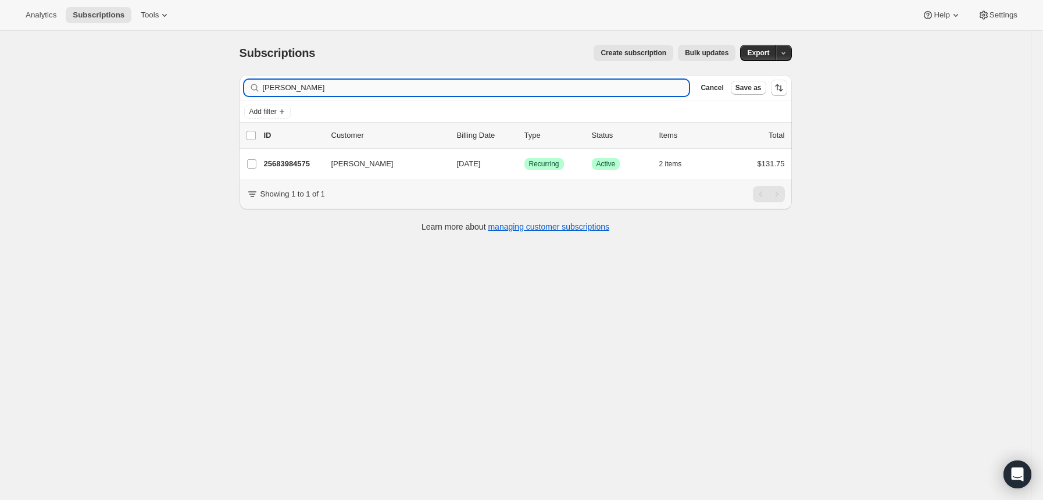
click at [591, 94] on input "[PERSON_NAME]" at bounding box center [476, 88] width 427 height 16
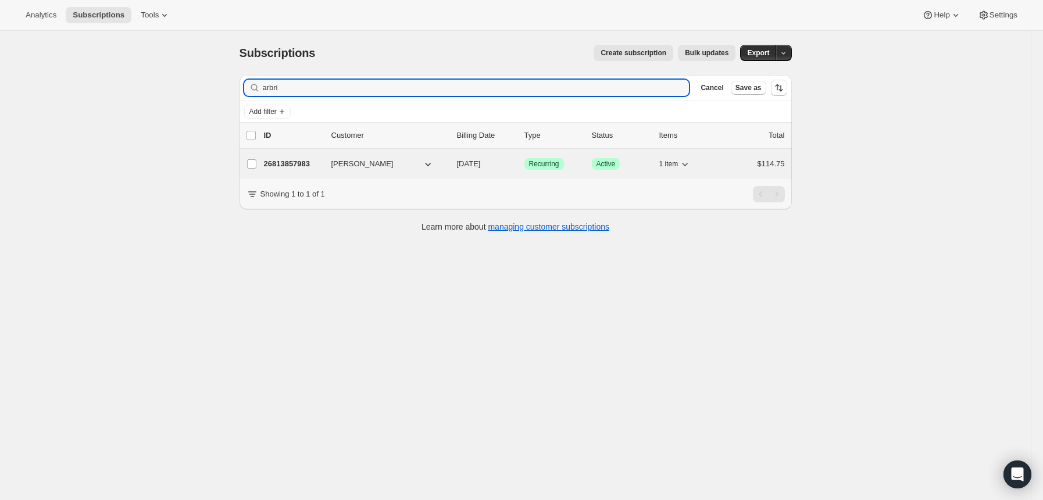
type input "arbri"
click at [297, 159] on p "26813857983" at bounding box center [293, 164] width 58 height 12
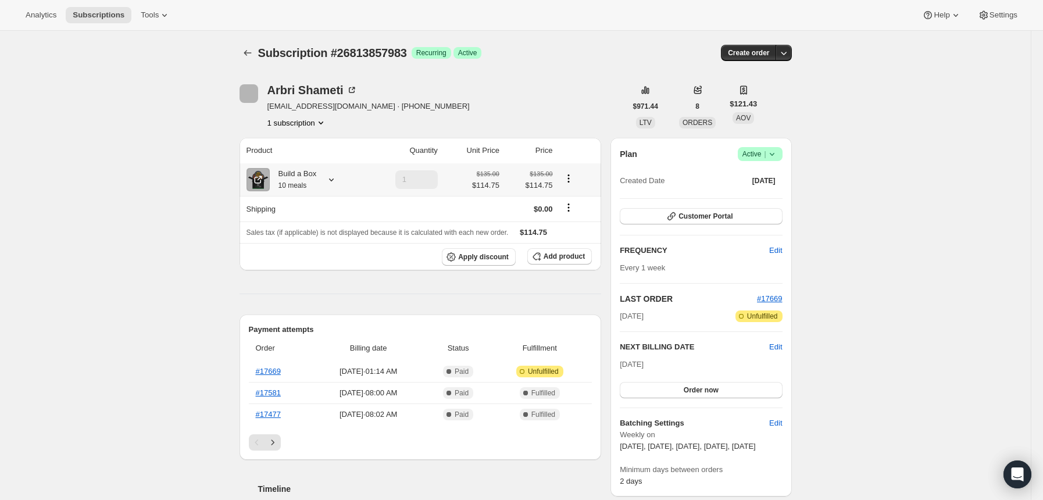
click at [334, 179] on icon at bounding box center [332, 180] width 12 height 12
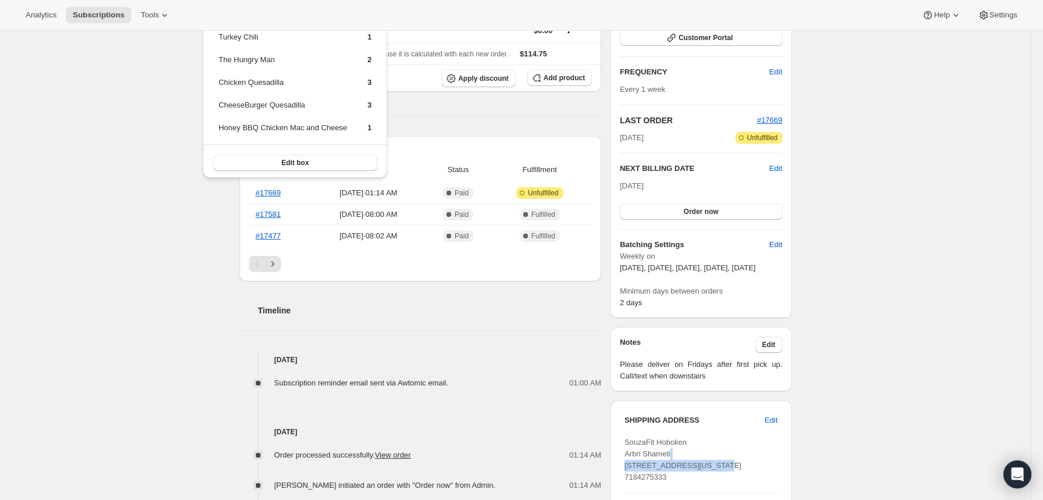
scroll to position [186, 0]
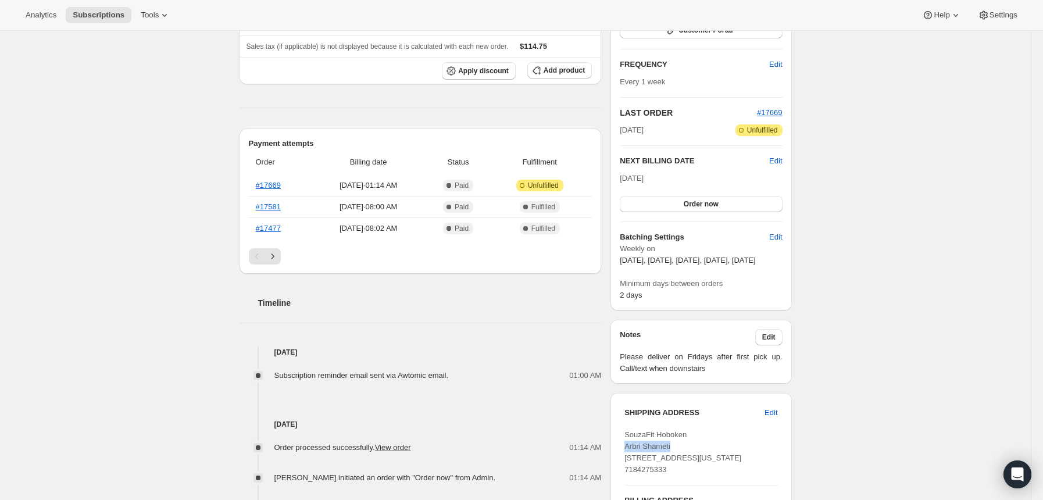
drag, startPoint x: 682, startPoint y: 487, endPoint x: 626, endPoint y: 455, distance: 64.3
click at [626, 455] on div "SHIPPING ADDRESS Edit SouzaFit [GEOGRAPHIC_DATA][STREET_ADDRESS][US_STATE] 7184…" at bounding box center [701, 500] width 181 height 215
copy span "[PERSON_NAME]"
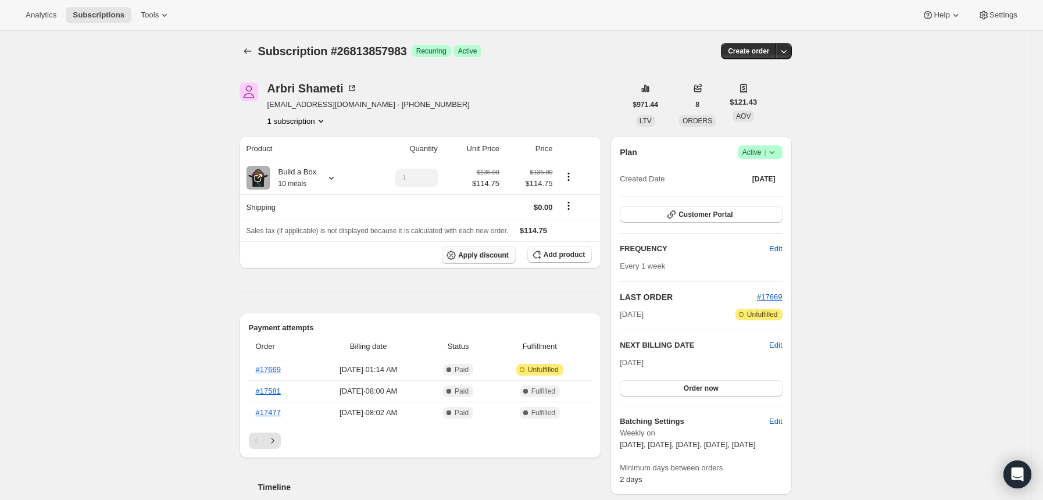
scroll to position [0, 0]
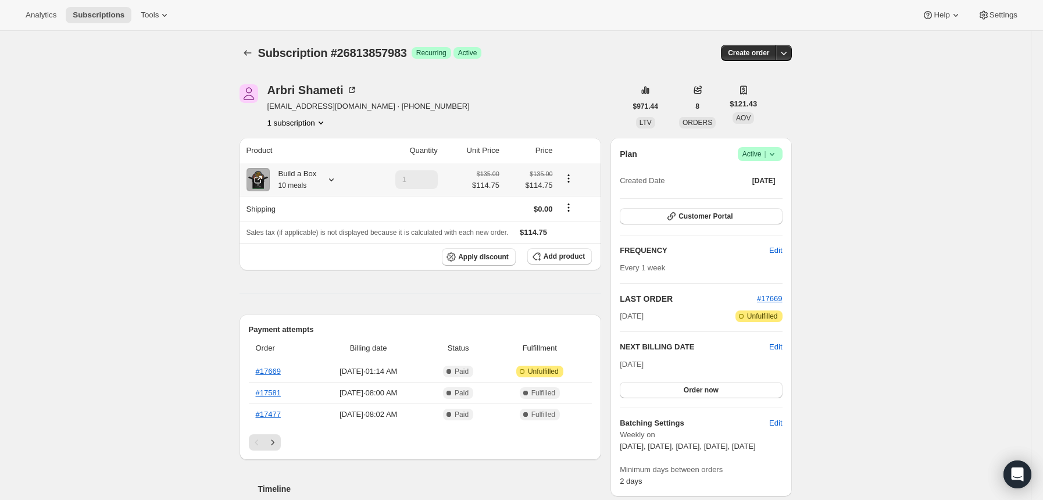
click at [336, 183] on icon at bounding box center [332, 180] width 12 height 12
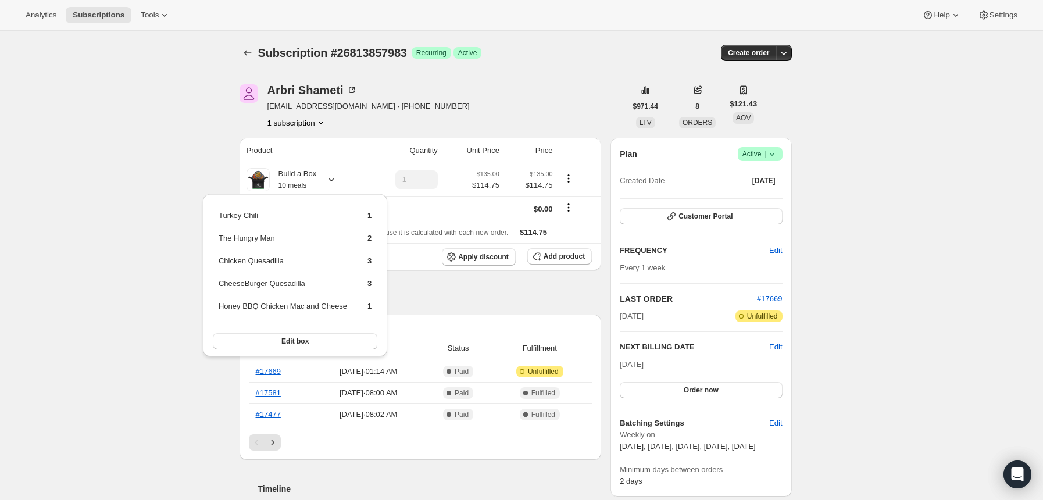
click at [586, 294] on hr at bounding box center [421, 294] width 362 height 1
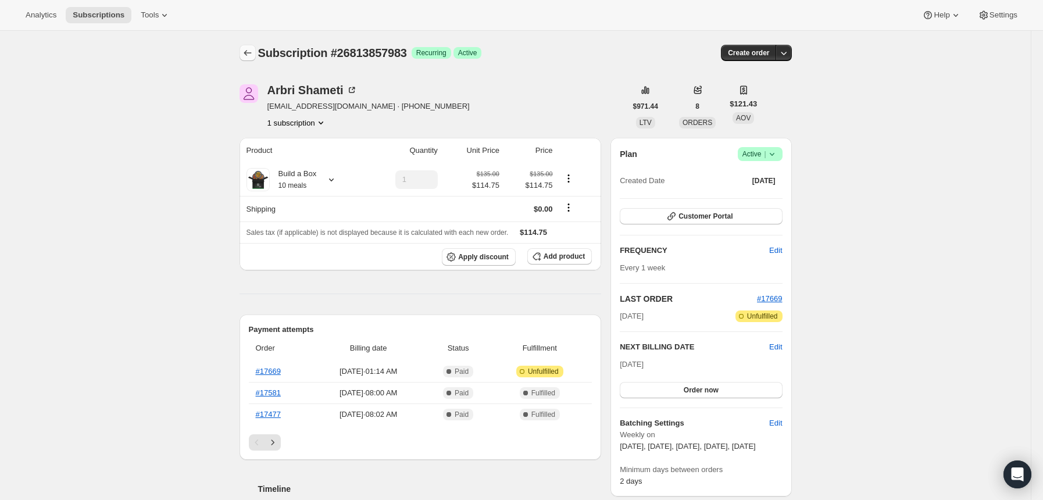
click at [254, 56] on icon "Subscriptions" at bounding box center [248, 53] width 12 height 12
